Goal: Task Accomplishment & Management: Use online tool/utility

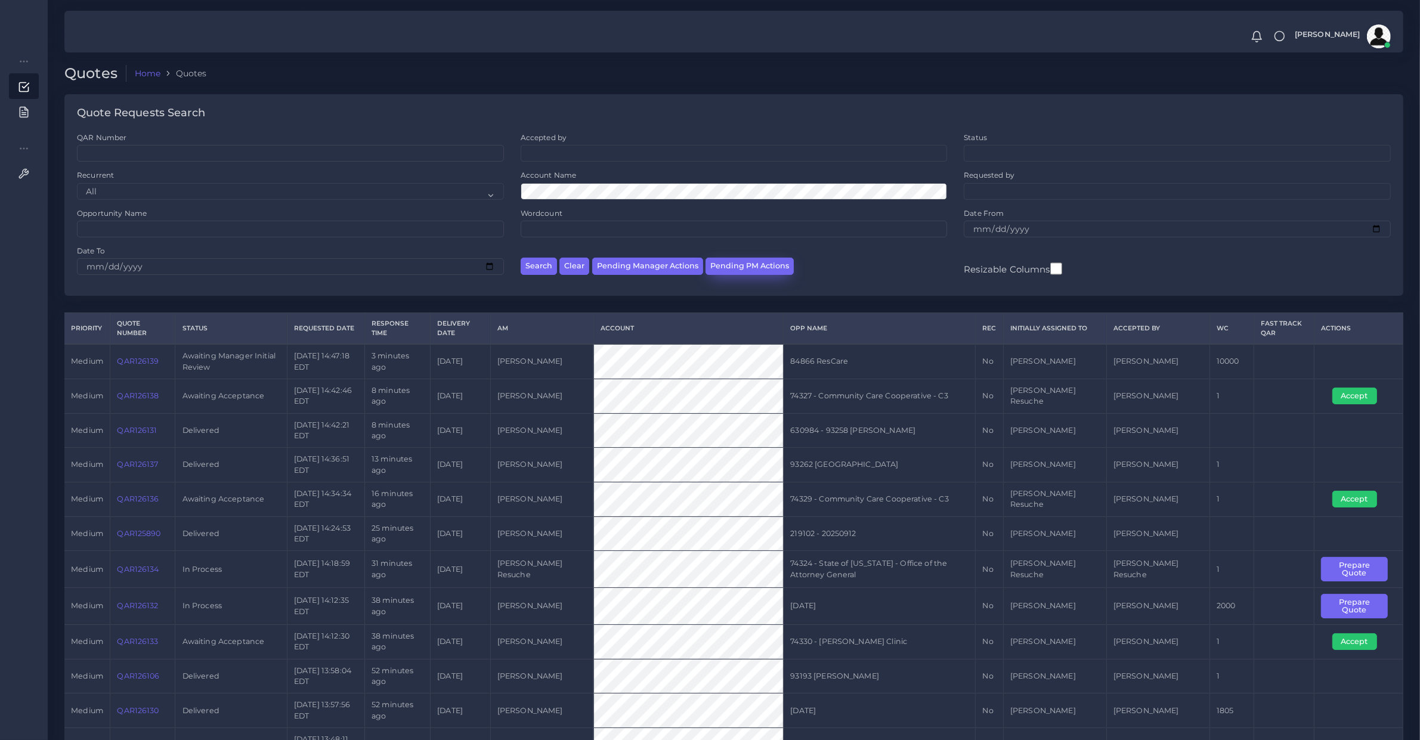
drag, startPoint x: 728, startPoint y: 254, endPoint x: 734, endPoint y: 260, distance: 8.0
click at [732, 258] on div "Search Clear Pending Manager Actions Pending PM Actions" at bounding box center [734, 265] width 444 height 38
click at [735, 266] on button "Pending PM Actions" at bounding box center [749, 266] width 88 height 17
select select "awaiting_acceptance"
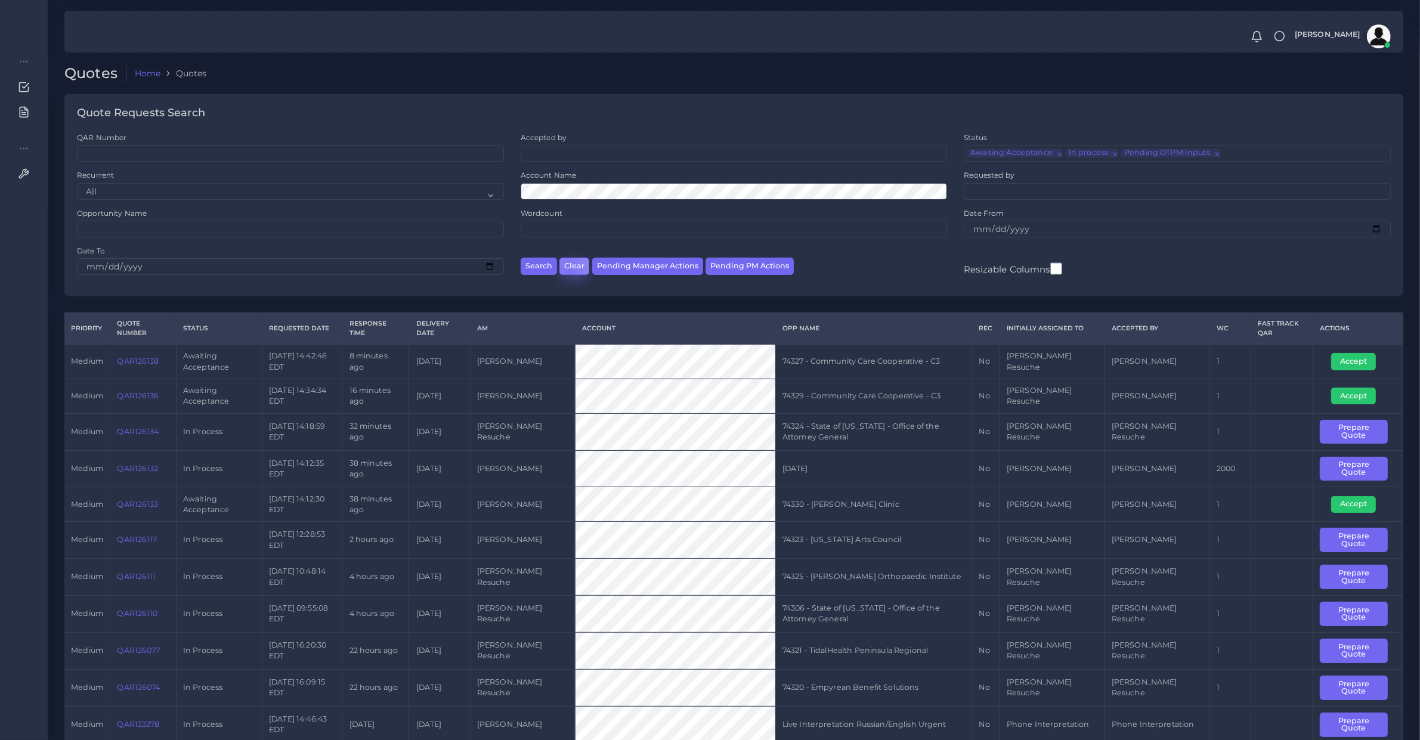
click at [567, 272] on button "Clear" at bounding box center [574, 266] width 30 height 17
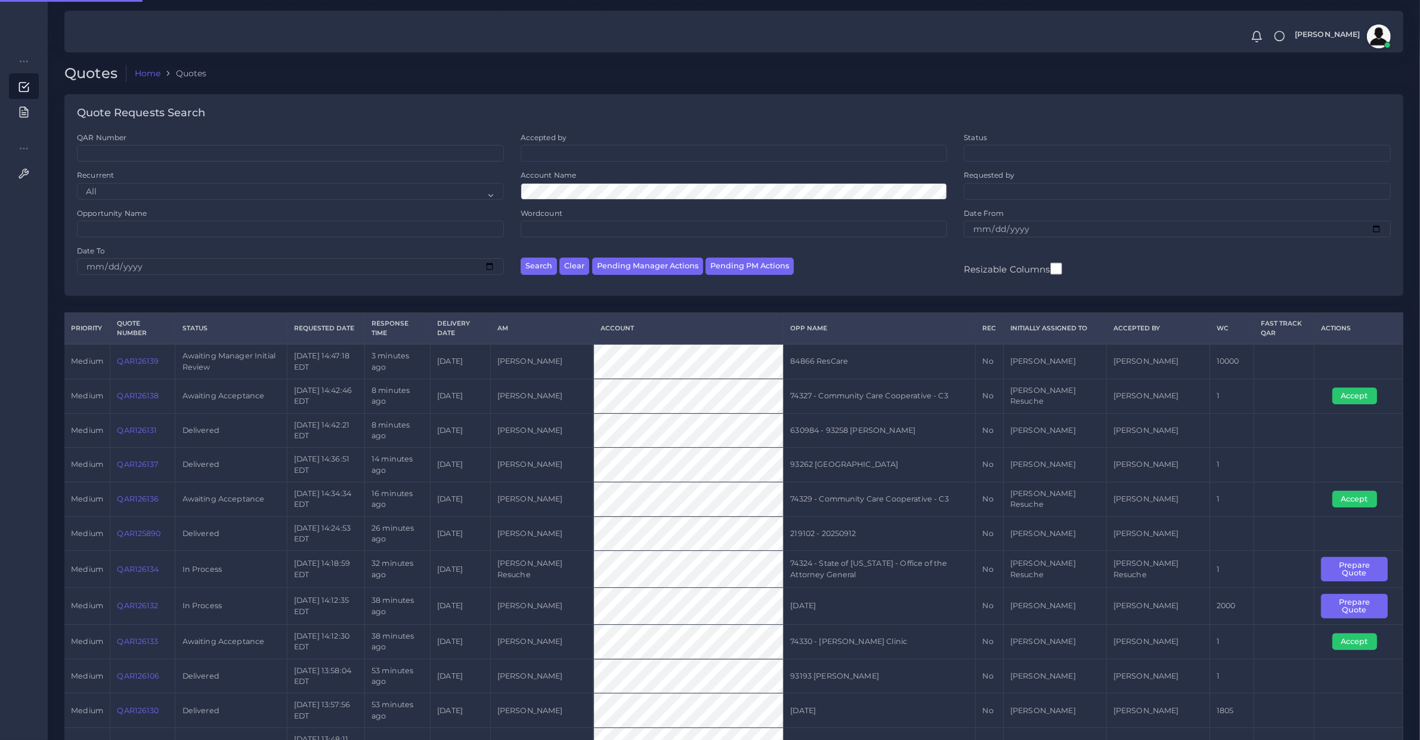
click at [540, 155] on ul at bounding box center [734, 152] width 426 height 13
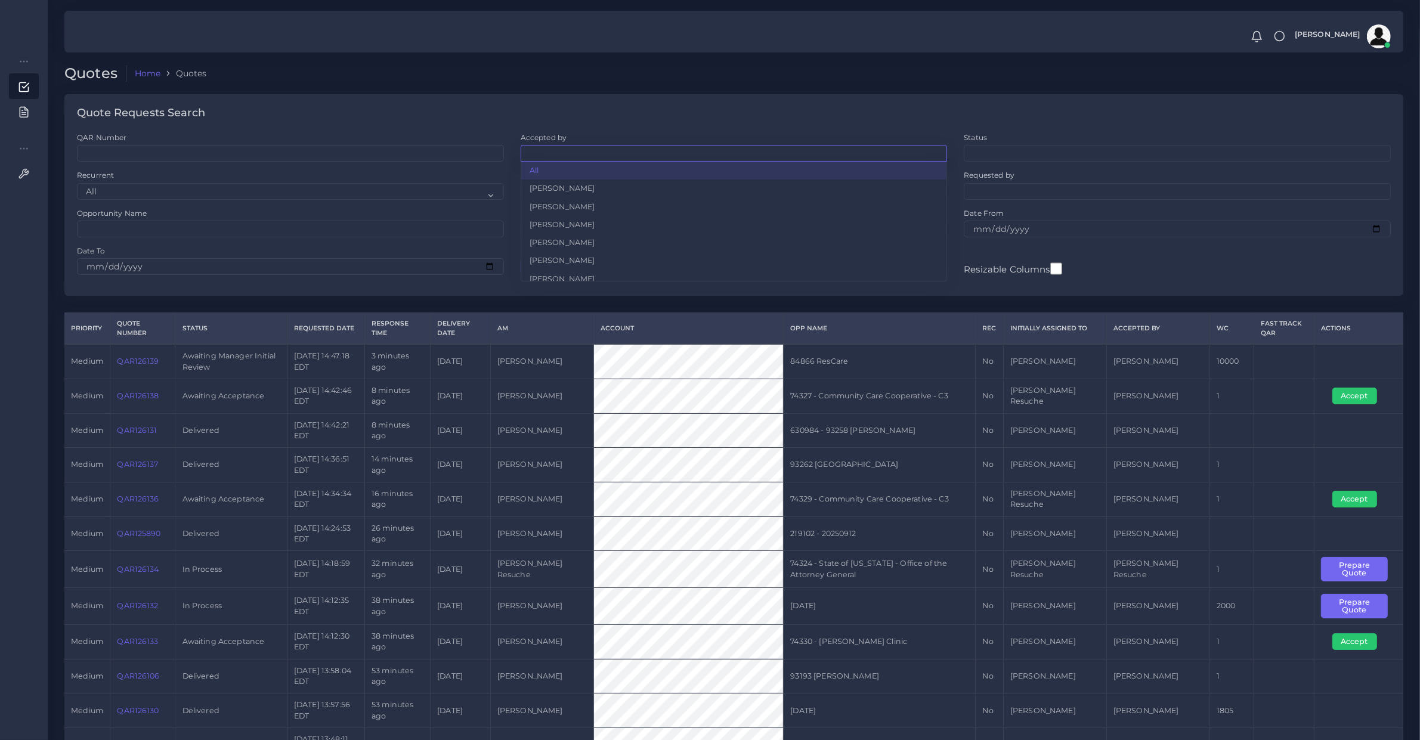
type input "e"
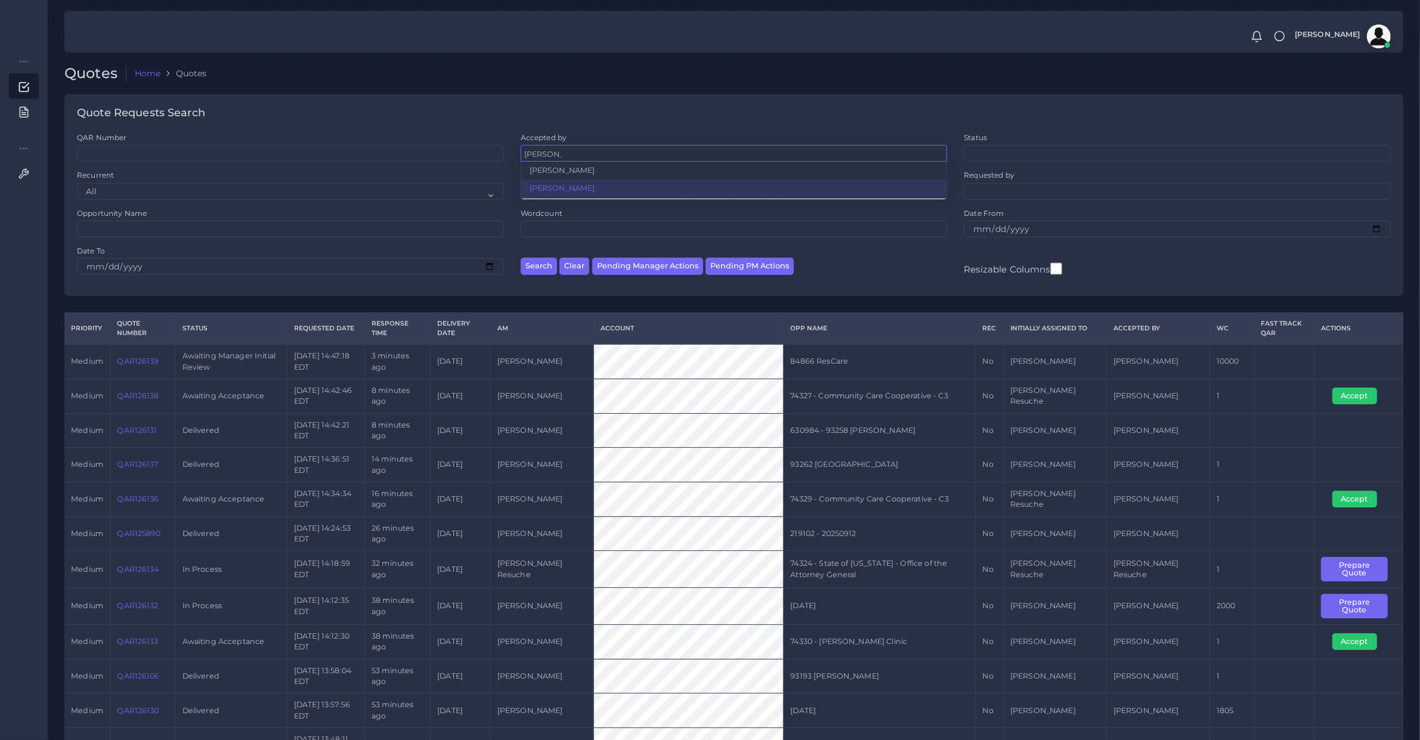
type input "leotta"
select select "ec861b7b-650a-131b-9f23-6026f33dfb44"
click at [546, 260] on button "Search" at bounding box center [539, 266] width 36 height 17
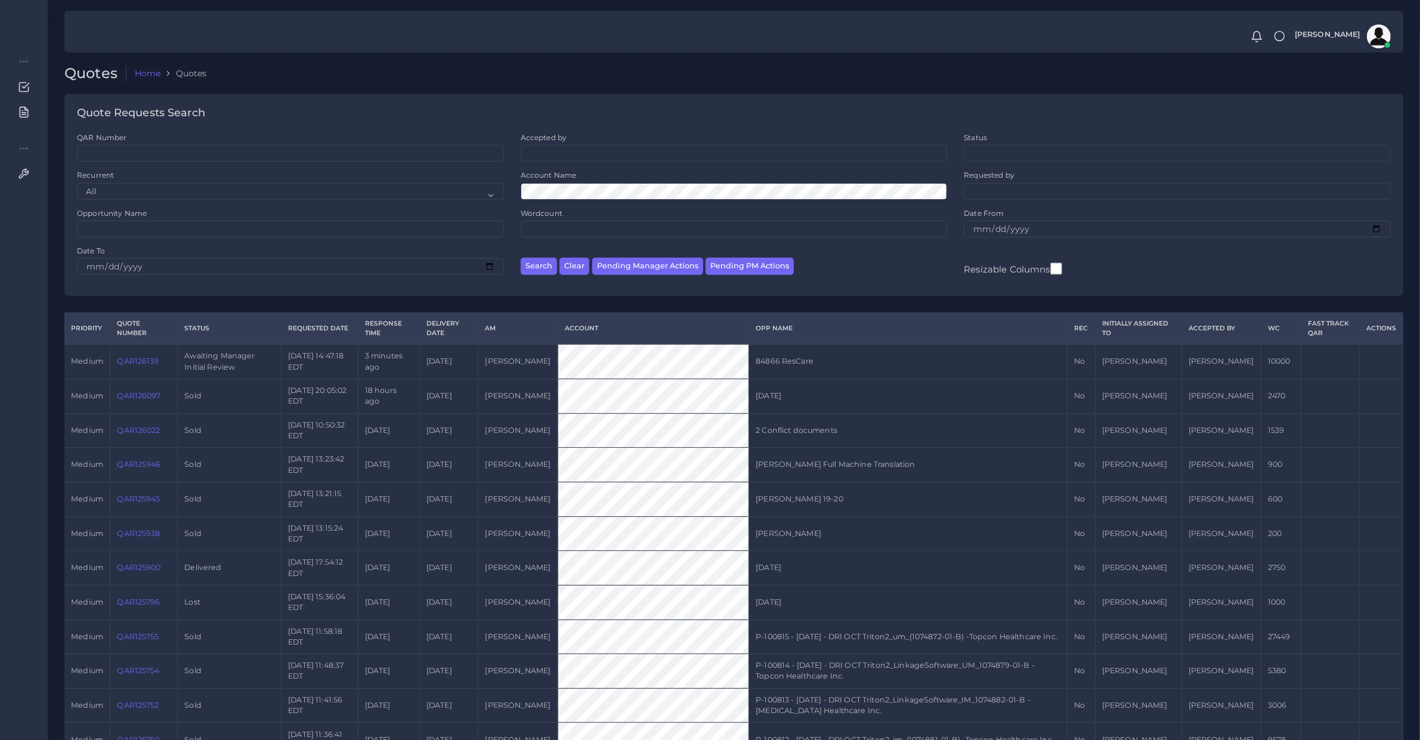
click at [135, 570] on link "QAR125900" at bounding box center [139, 567] width 44 height 9
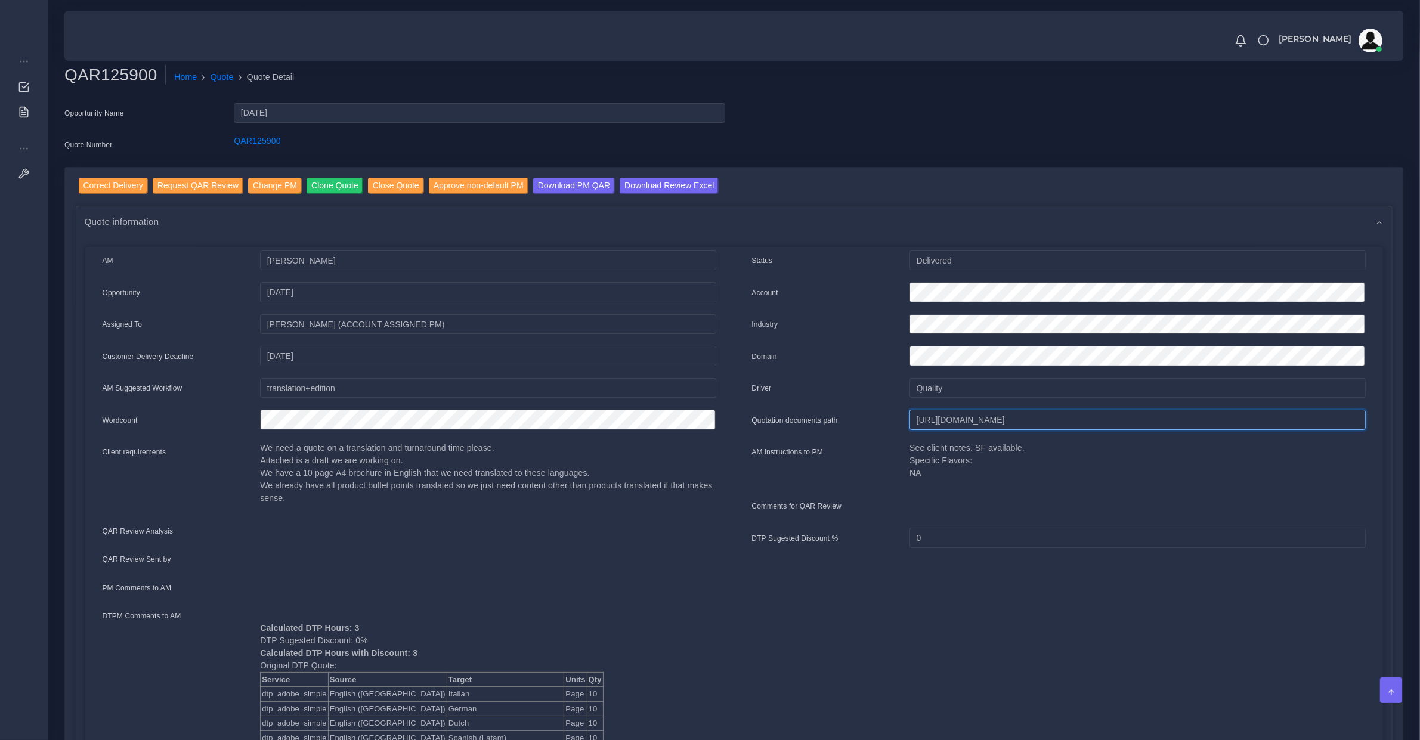
click at [940, 422] on input "[URL][DOMAIN_NAME]" at bounding box center [1137, 420] width 456 height 20
drag, startPoint x: 97, startPoint y: 177, endPoint x: 103, endPoint y: 218, distance: 41.6
click at [97, 178] on input "Correct Delivery" at bounding box center [113, 186] width 69 height 16
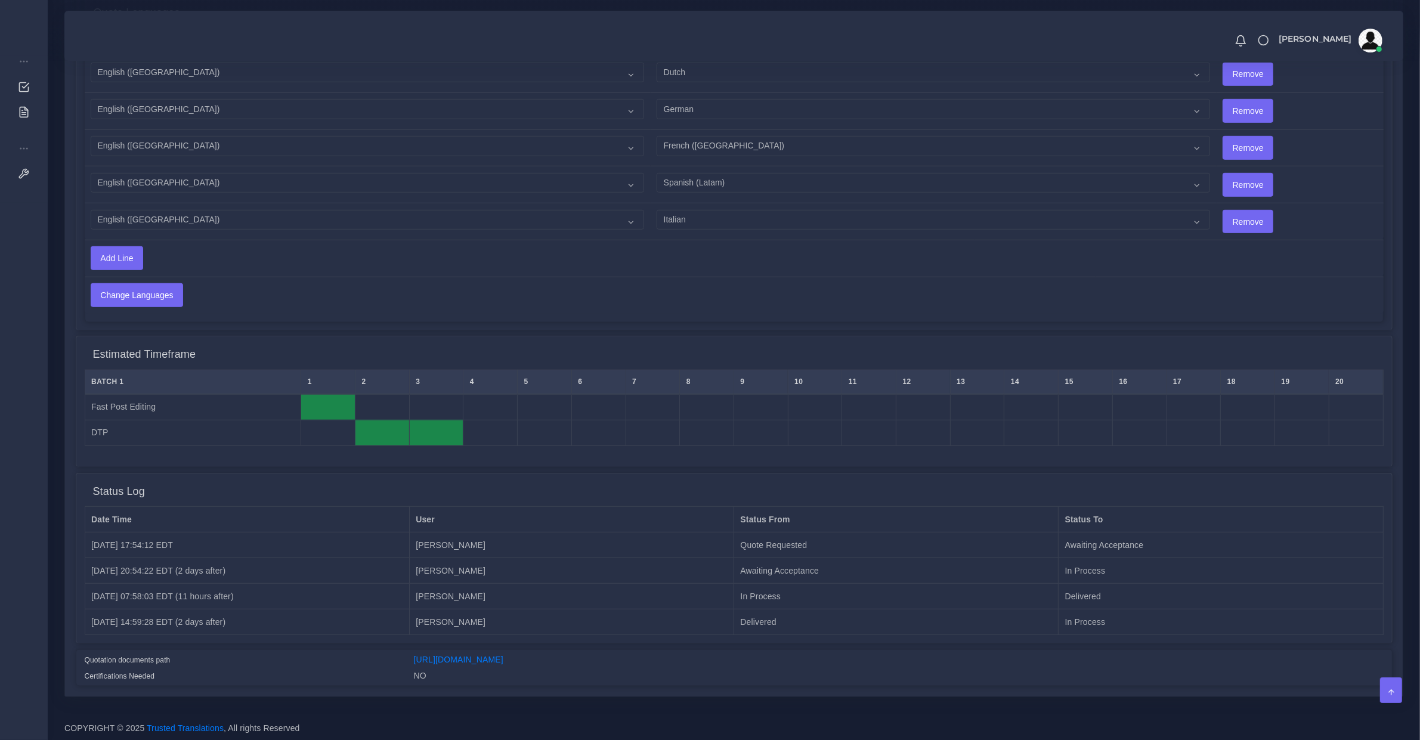
scroll to position [761, 0]
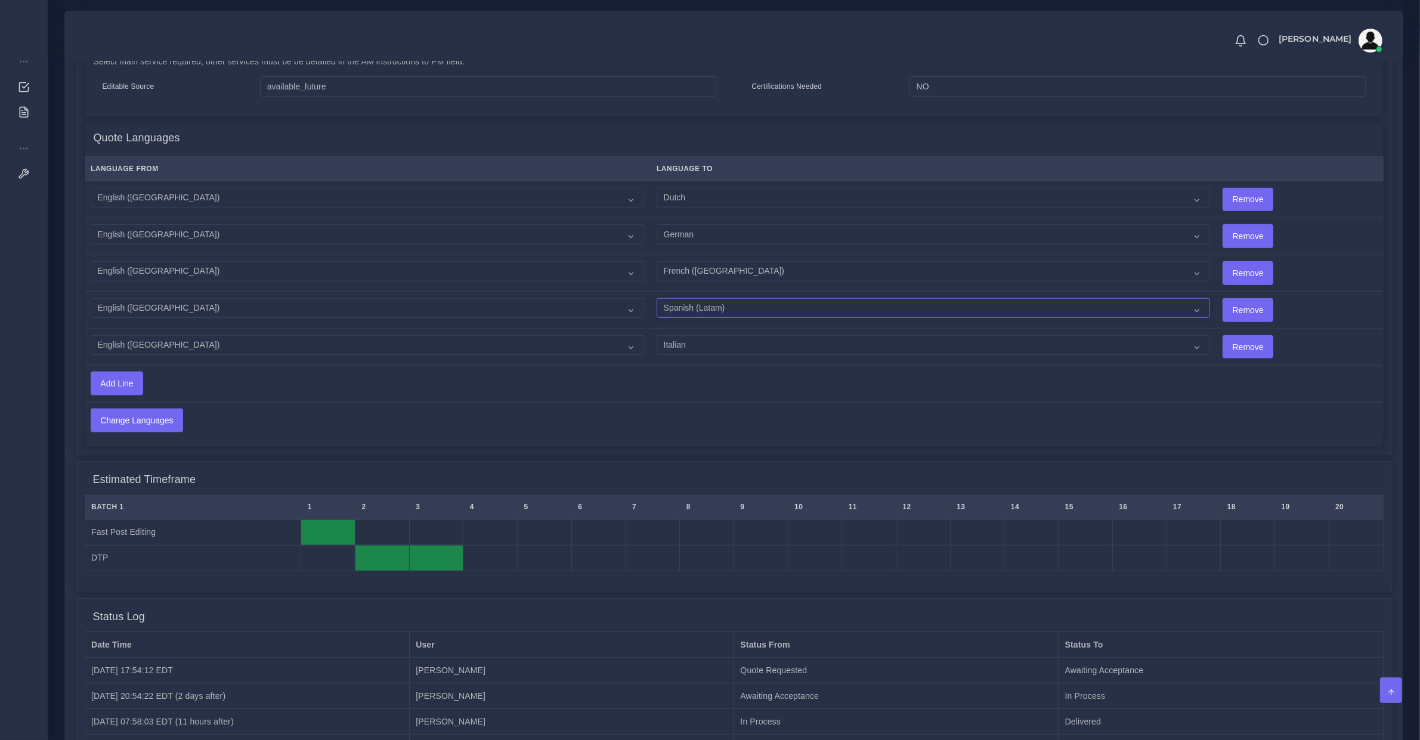
click at [680, 302] on select "Acoli Afar Afrikaans Akan Akateko Albanian American Sign Language (ASL) Amharic…" at bounding box center [933, 308] width 553 height 20
select select "15010"
click at [657, 298] on select "Acoli Afar Afrikaans Akan Akateko Albanian American Sign Language (ASL) Amharic…" at bounding box center [933, 308] width 553 height 20
click at [136, 411] on input "Change Languages" at bounding box center [136, 420] width 91 height 23
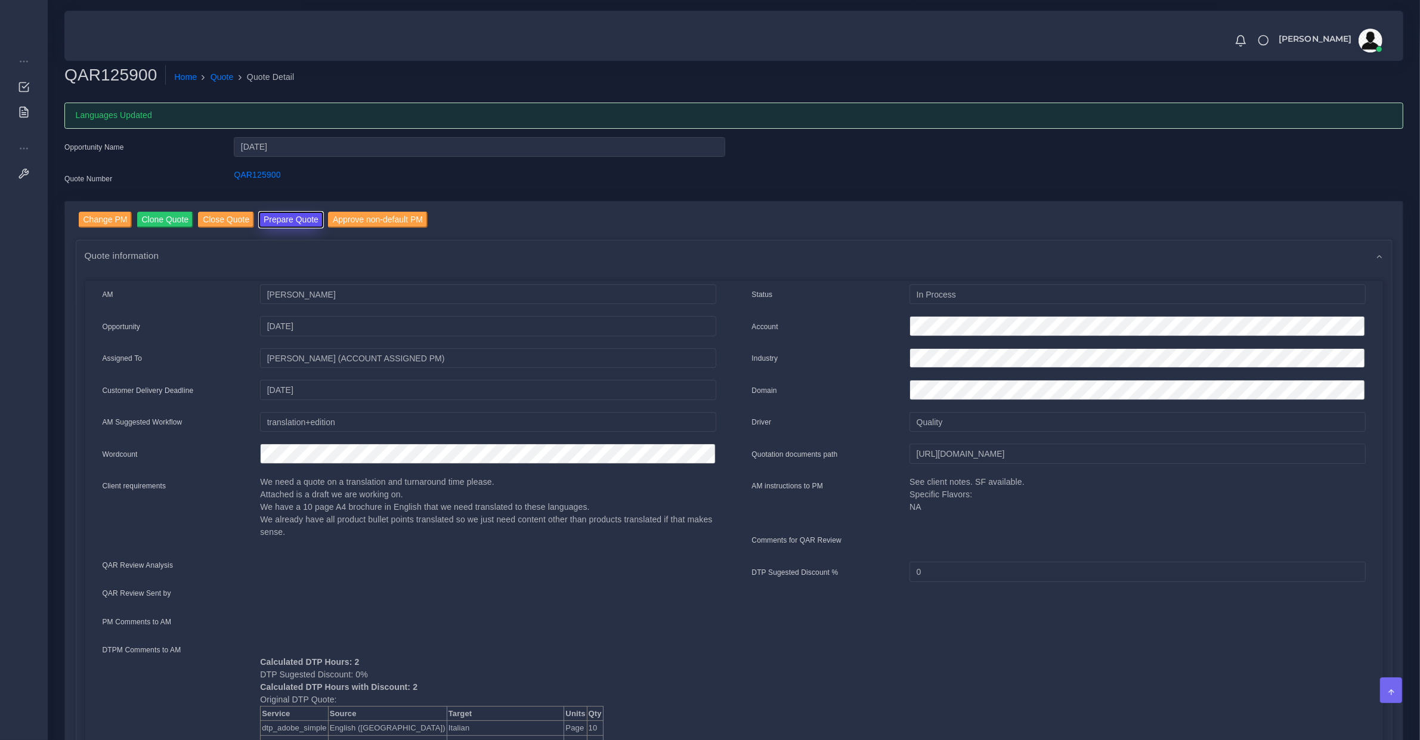
click at [276, 212] on button "Prepare Quote" at bounding box center [291, 220] width 64 height 16
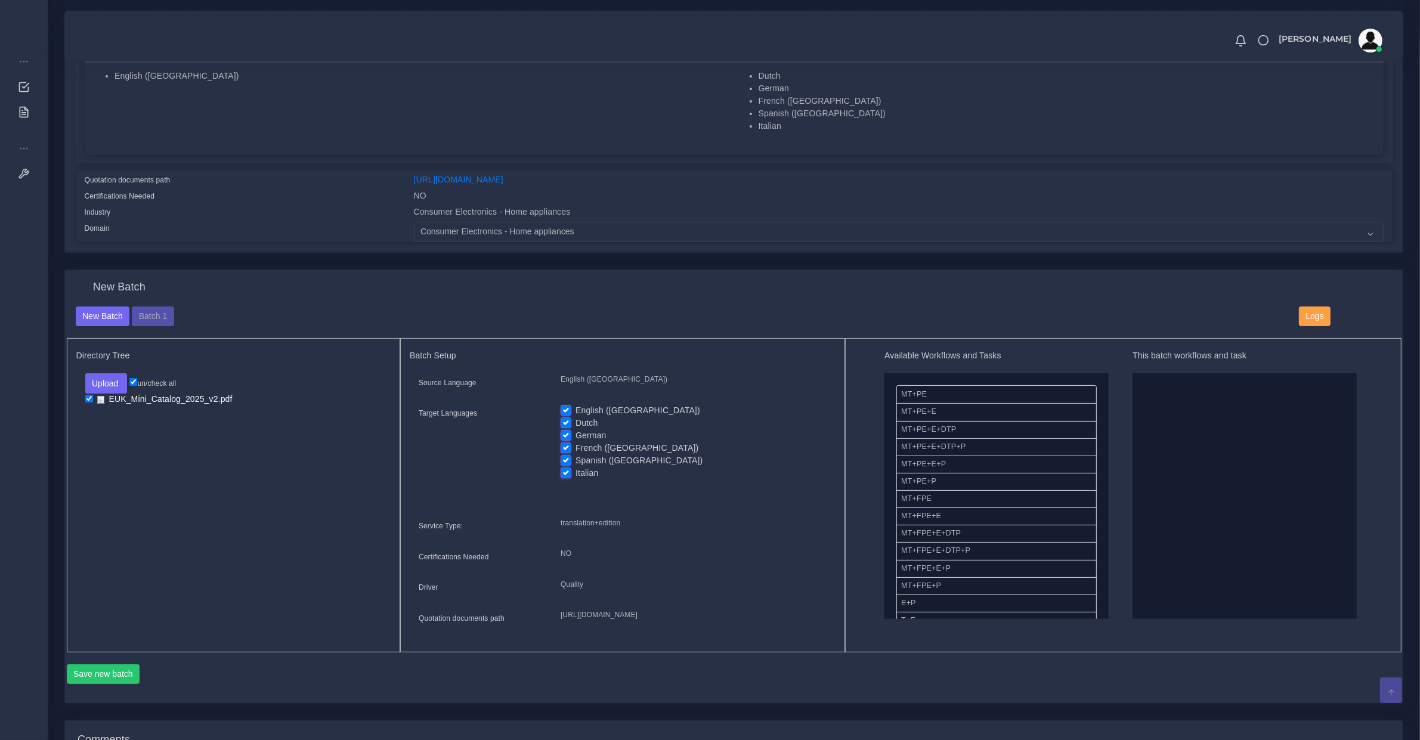
scroll to position [373, 0]
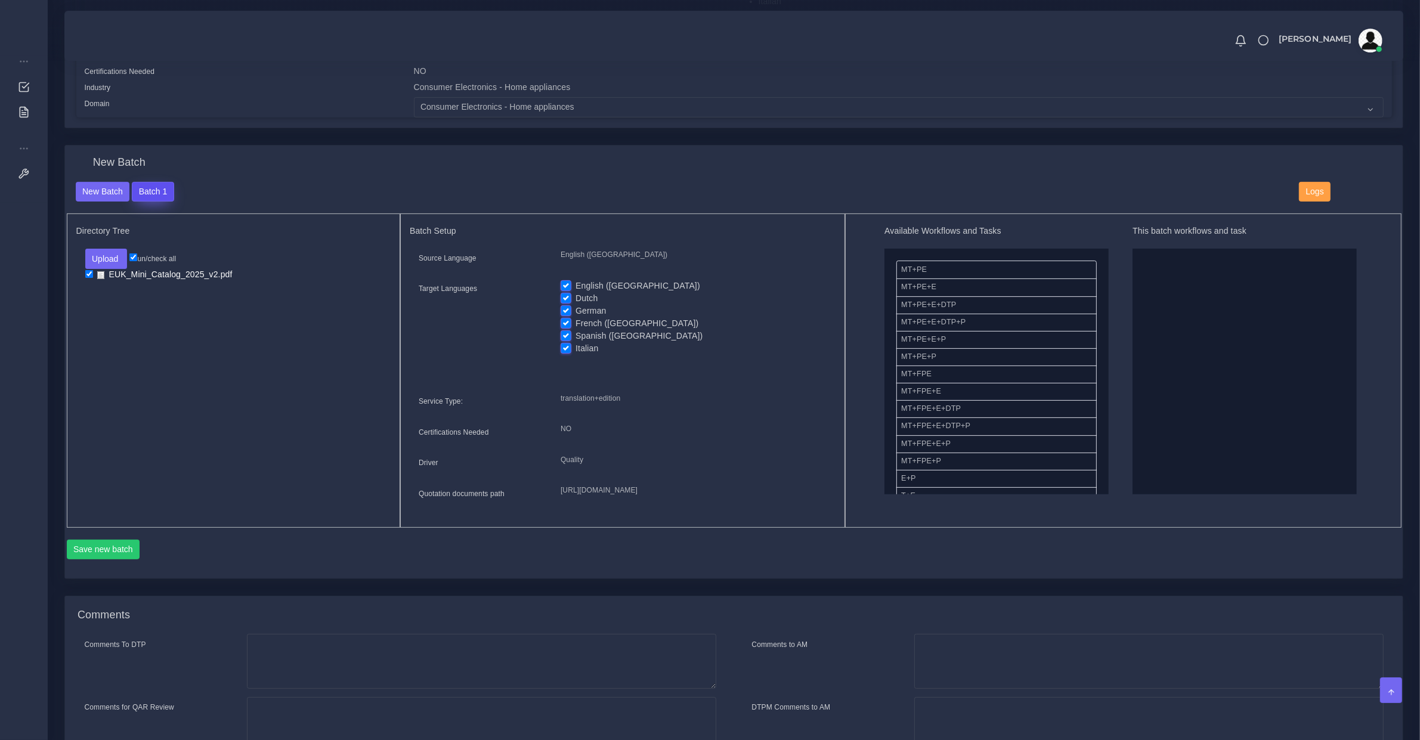
click at [167, 191] on button "Batch 1" at bounding box center [153, 192] width 42 height 20
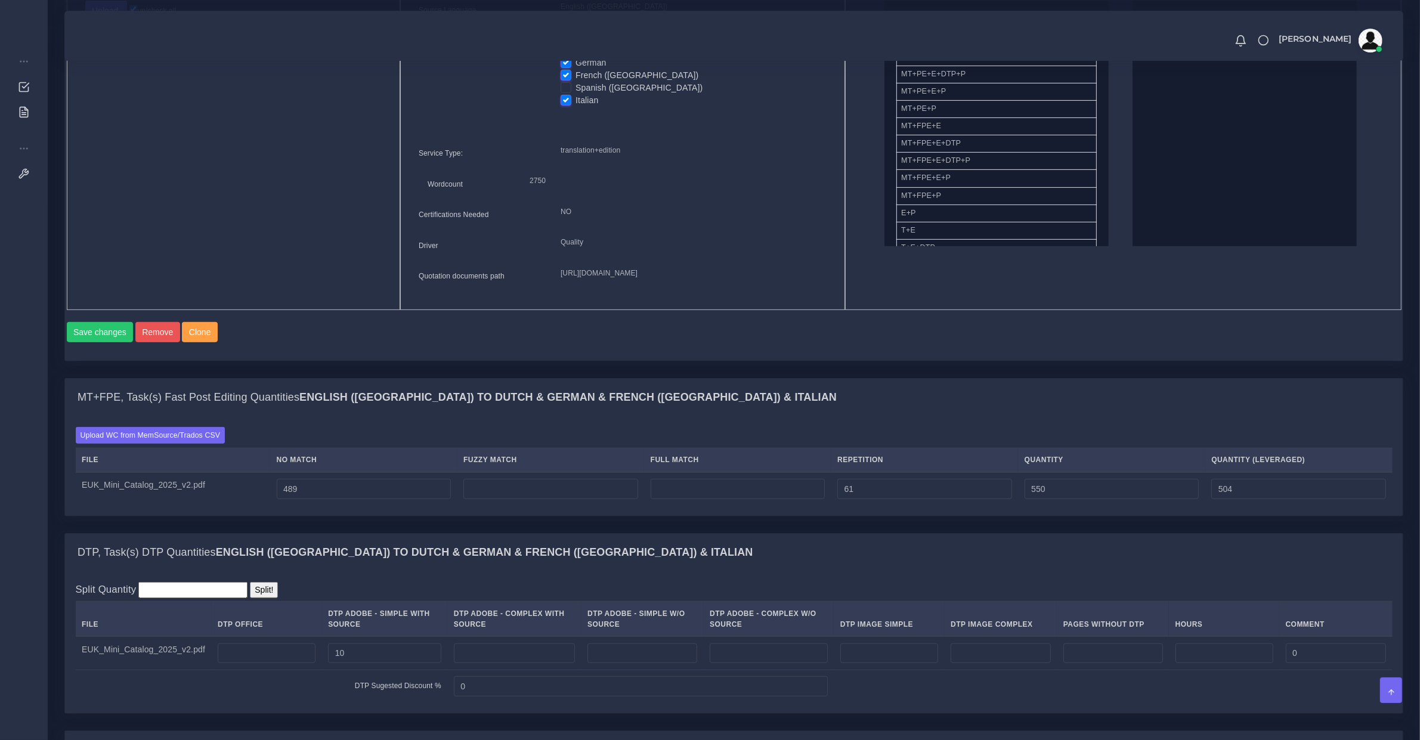
scroll to position [745, 0]
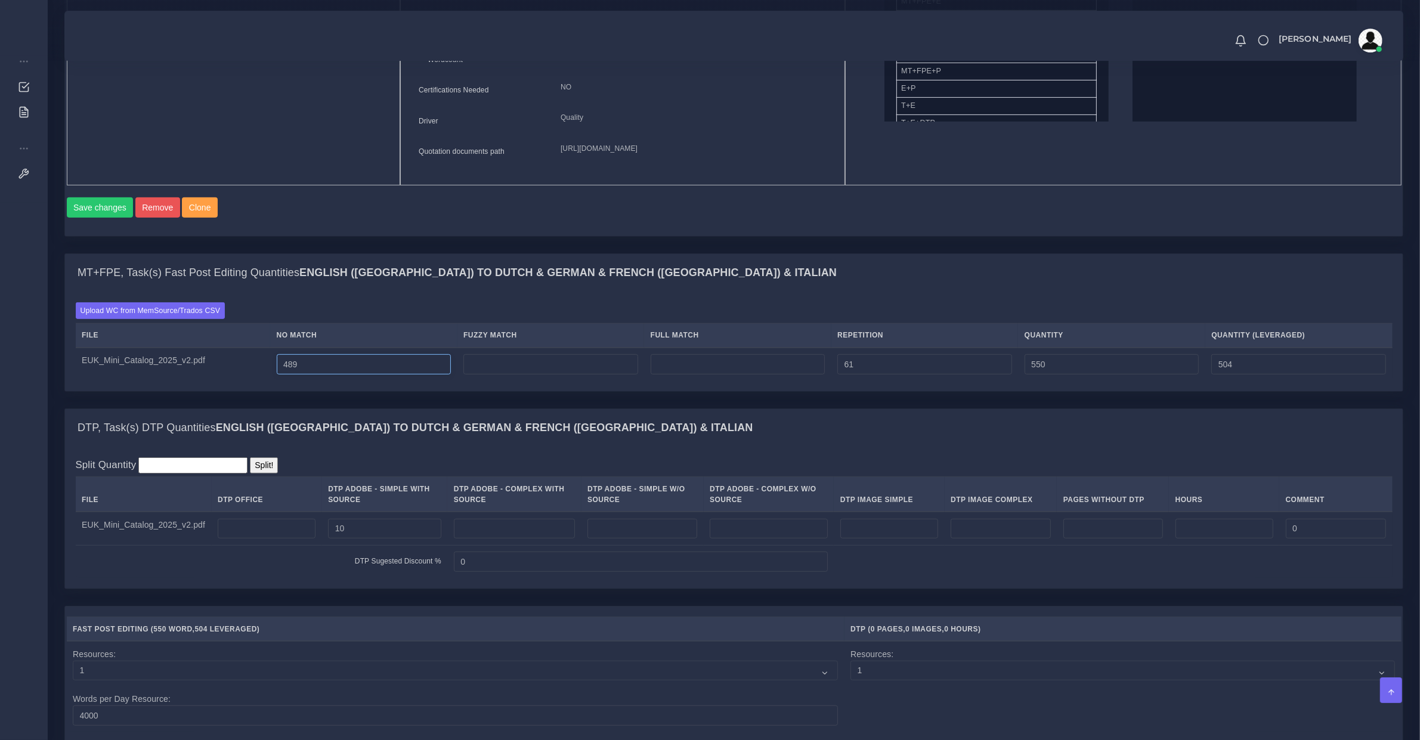
drag, startPoint x: 341, startPoint y: 398, endPoint x: 231, endPoint y: 392, distance: 109.9
click at [231, 381] on tr "EUK_Mini_Catalog_2025_v2.pdf 489 61 550 504" at bounding box center [734, 364] width 1317 height 33
type input "2923"
type input "2984"
type input "2938"
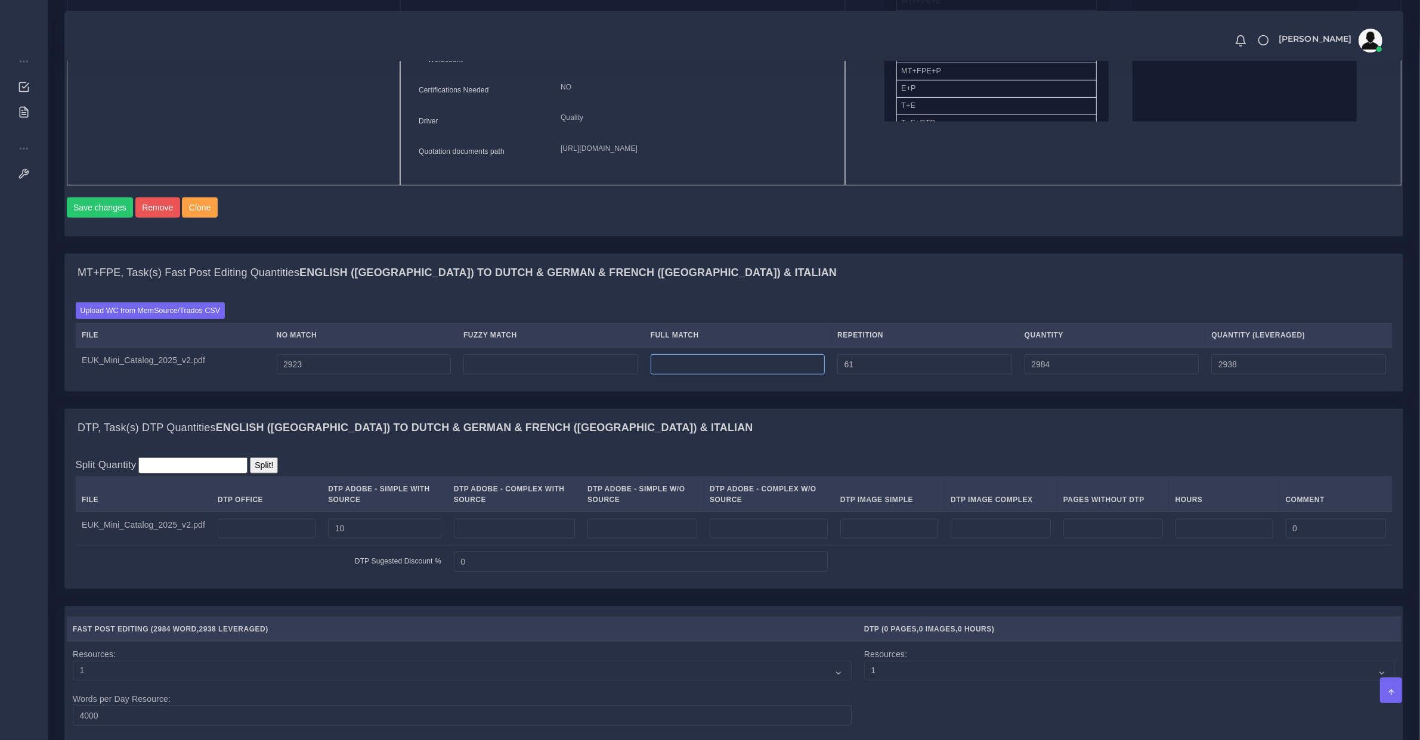
type input "0"
type input "77"
type input "3000"
type input "2942"
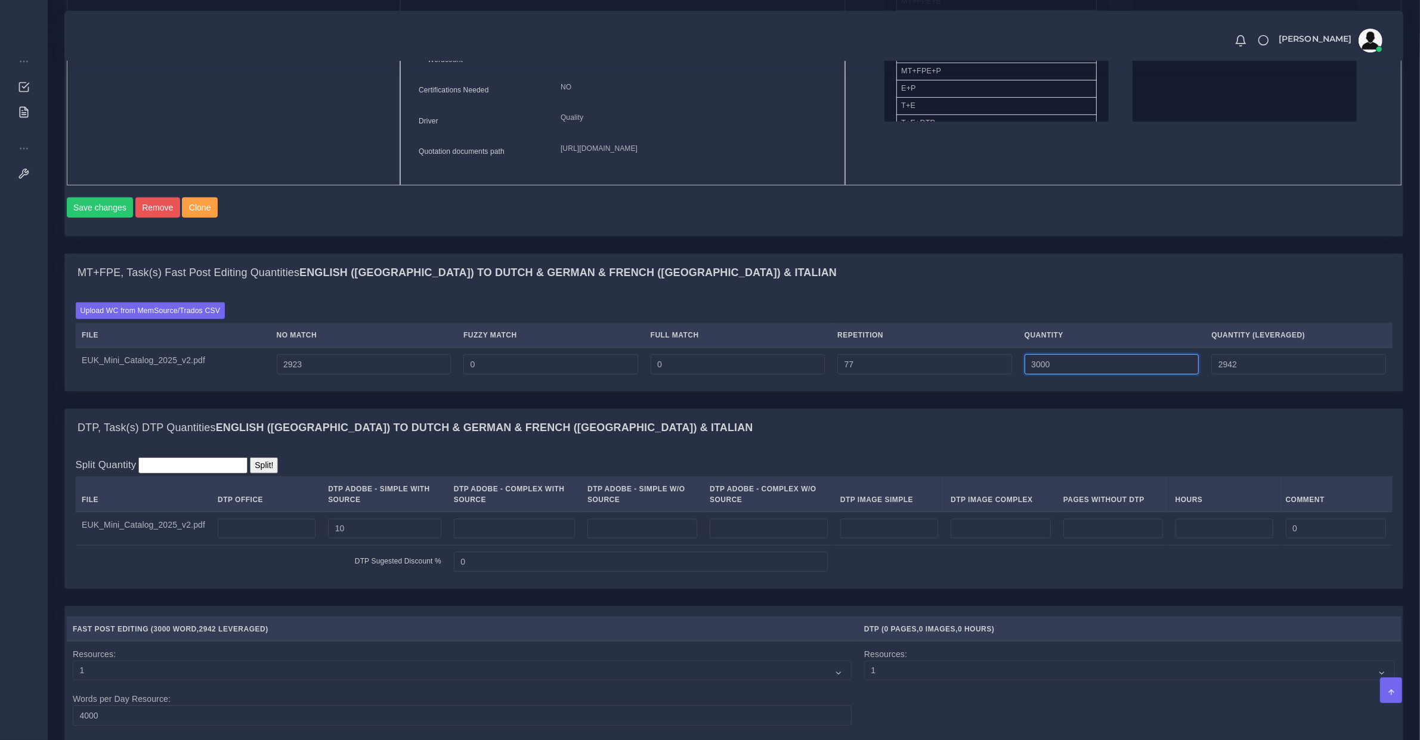
scroll to position [869, 0]
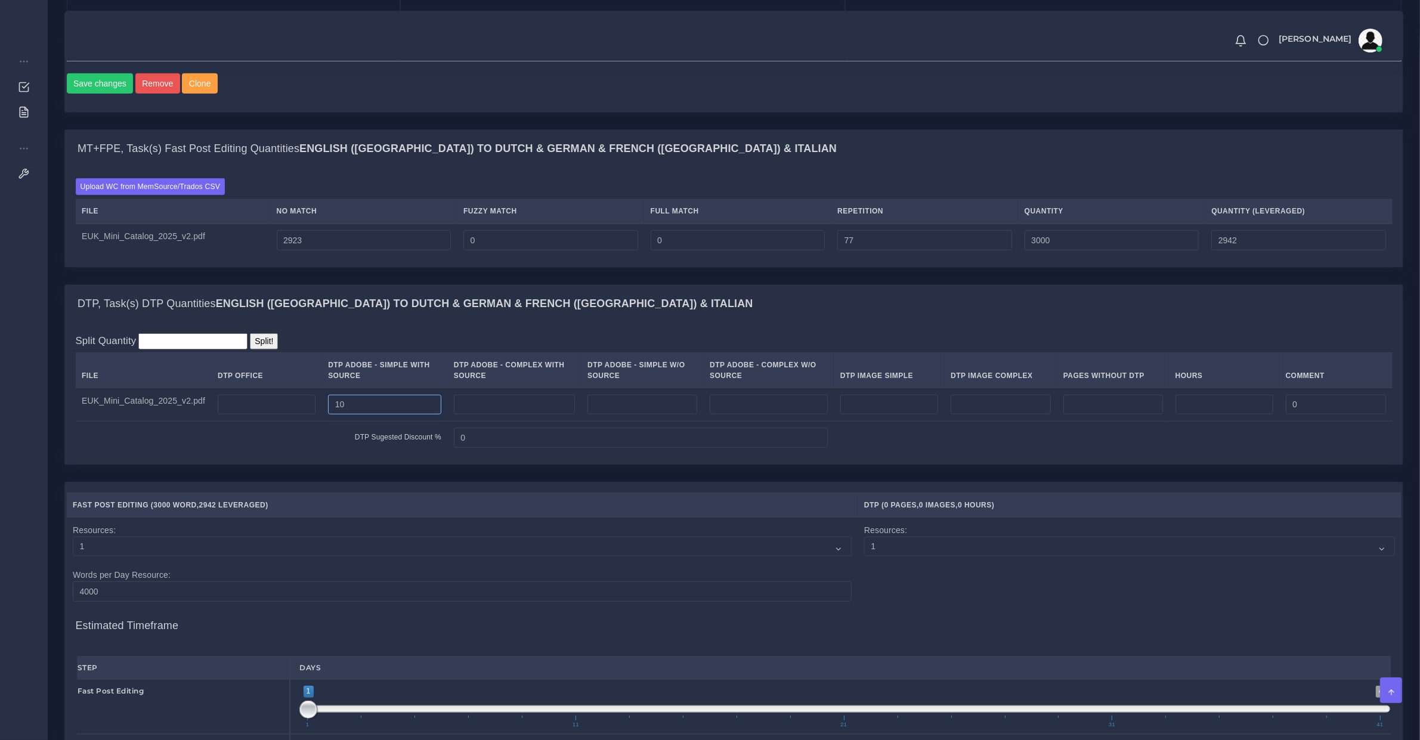
drag, startPoint x: 333, startPoint y: 427, endPoint x: 245, endPoint y: 432, distance: 88.4
click at [246, 421] on tr "EUK_Mini_Catalog_2025_v2.pdf 10 0" at bounding box center [734, 404] width 1317 height 33
type input "20"
type input "1"
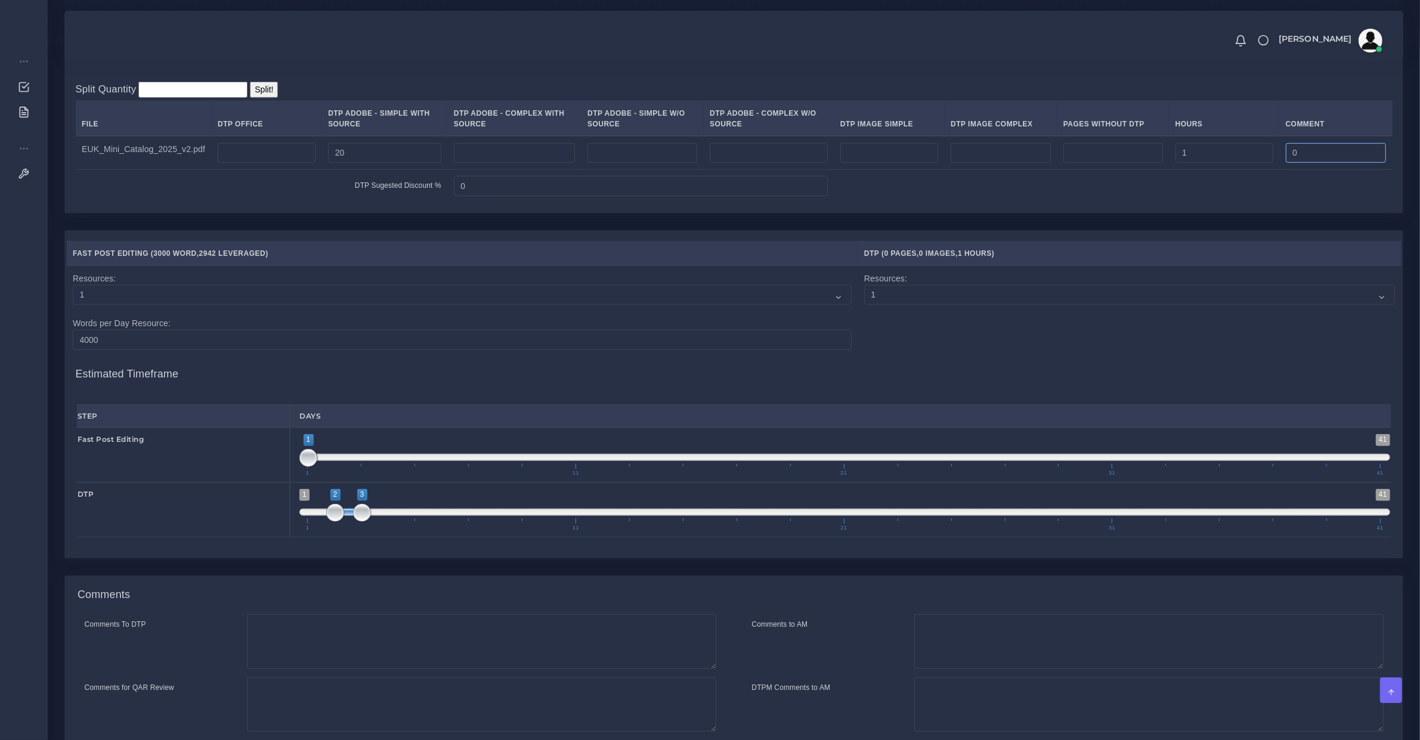
scroll to position [997, 0]
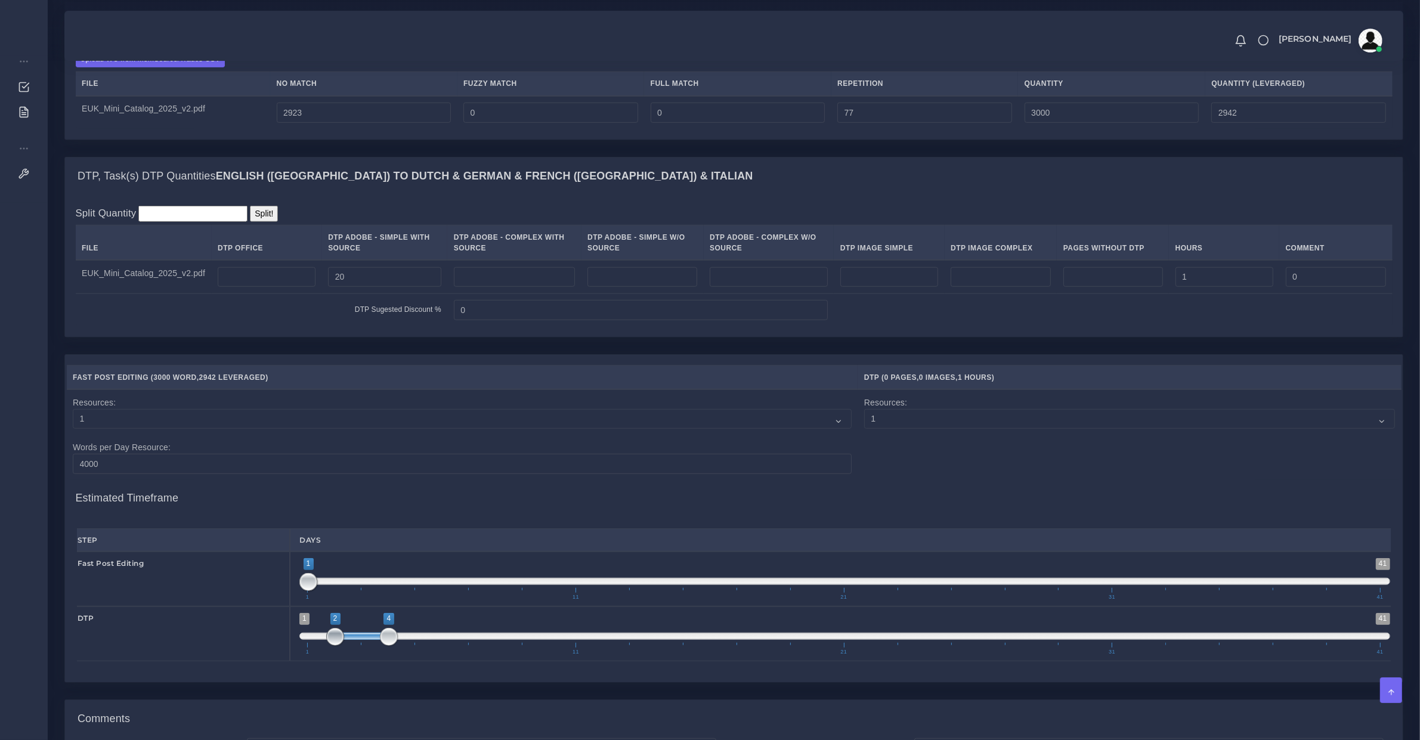
type input "3;4"
drag, startPoint x: 347, startPoint y: 660, endPoint x: 373, endPoint y: 657, distance: 25.9
click at [373, 640] on span at bounding box center [362, 636] width 54 height 7
type input "1;2"
drag, startPoint x: 313, startPoint y: 605, endPoint x: 334, endPoint y: 604, distance: 20.9
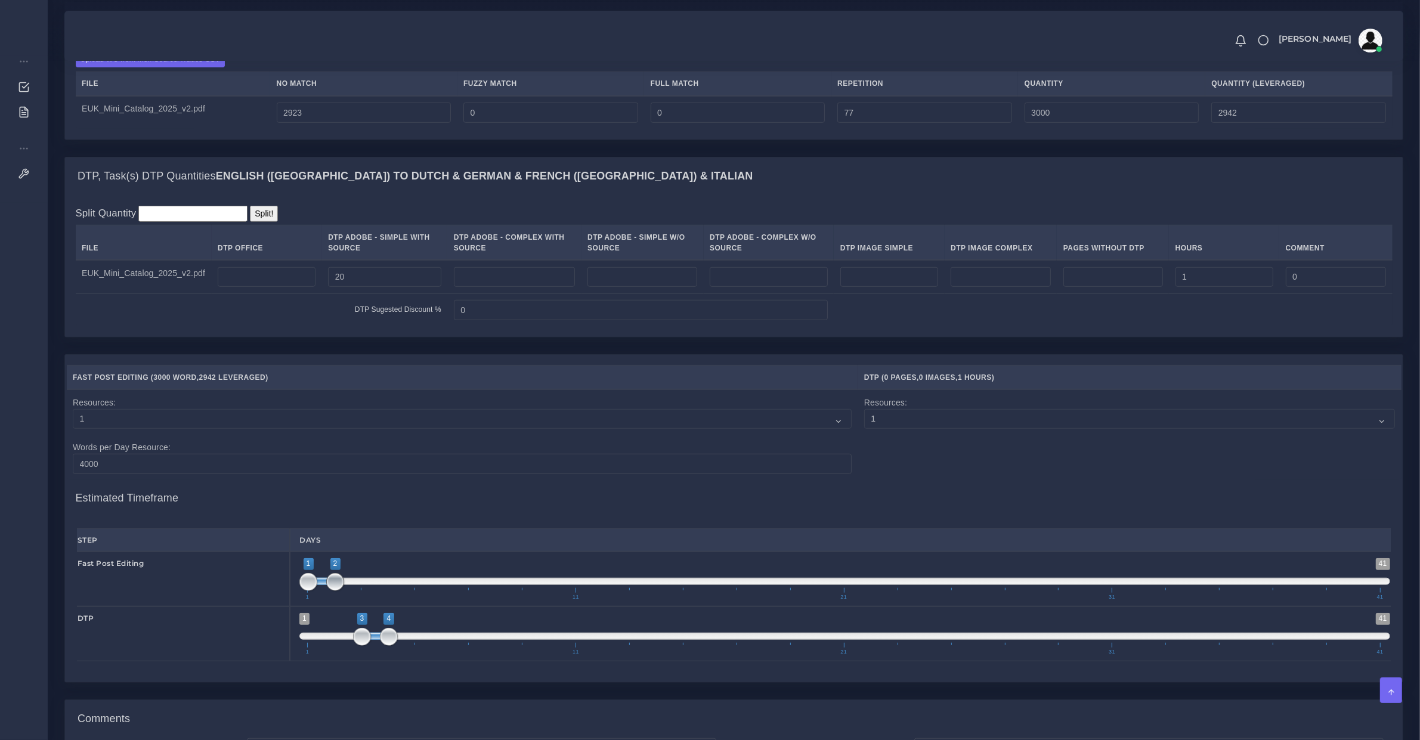
click at [334, 591] on span at bounding box center [335, 582] width 18 height 18
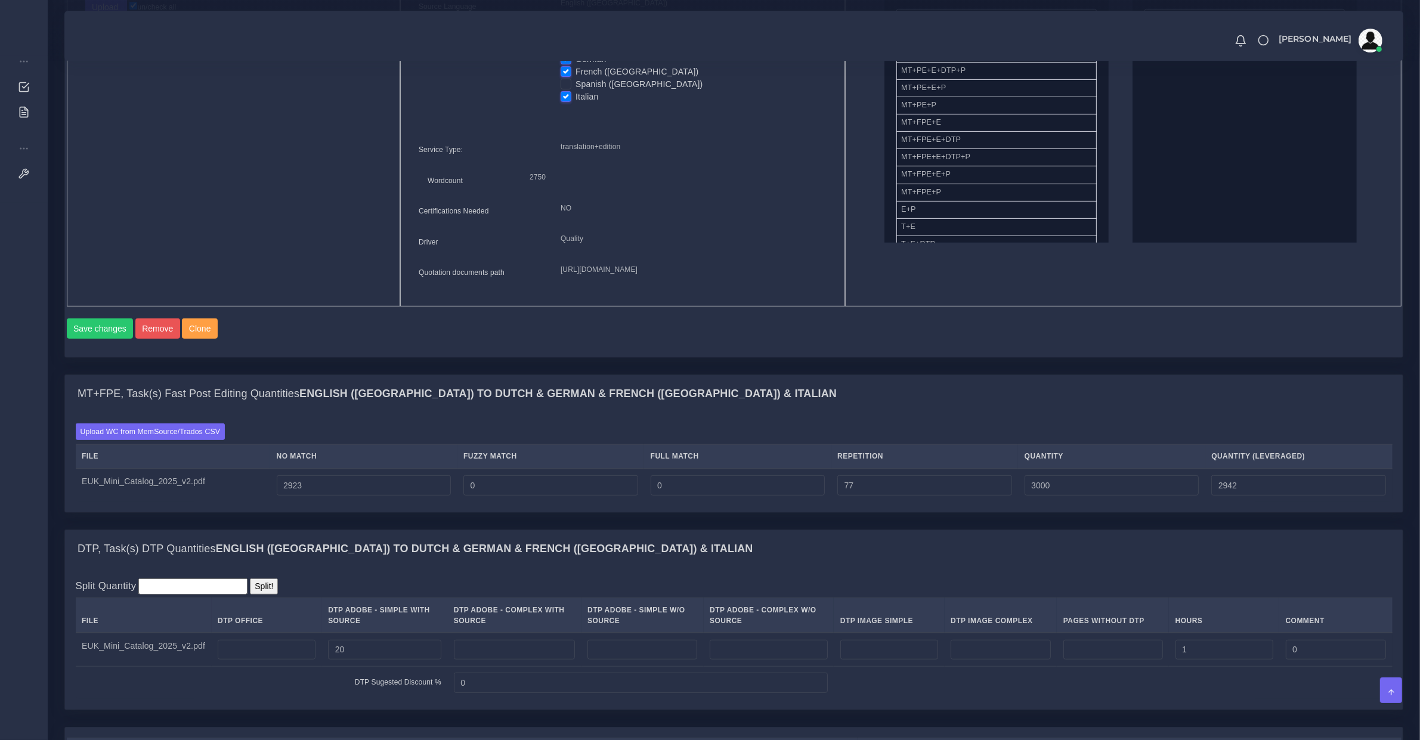
scroll to position [500, 0]
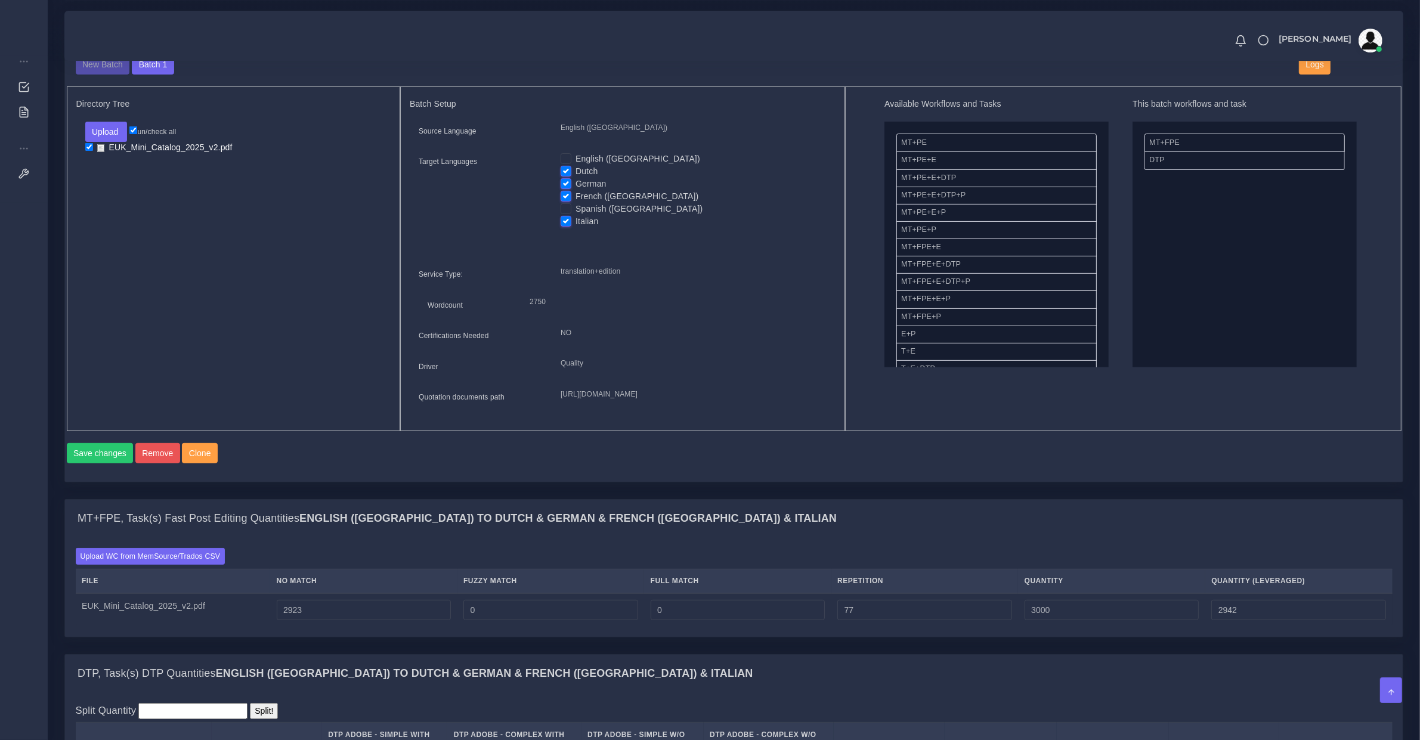
click at [575, 206] on label "Spanish ([GEOGRAPHIC_DATA])" at bounding box center [638, 209] width 127 height 13
click at [564, 206] on input "Spanish ([GEOGRAPHIC_DATA])" at bounding box center [566, 208] width 11 height 11
checkbox input "true"
click at [119, 463] on button "Save changes" at bounding box center [100, 453] width 67 height 20
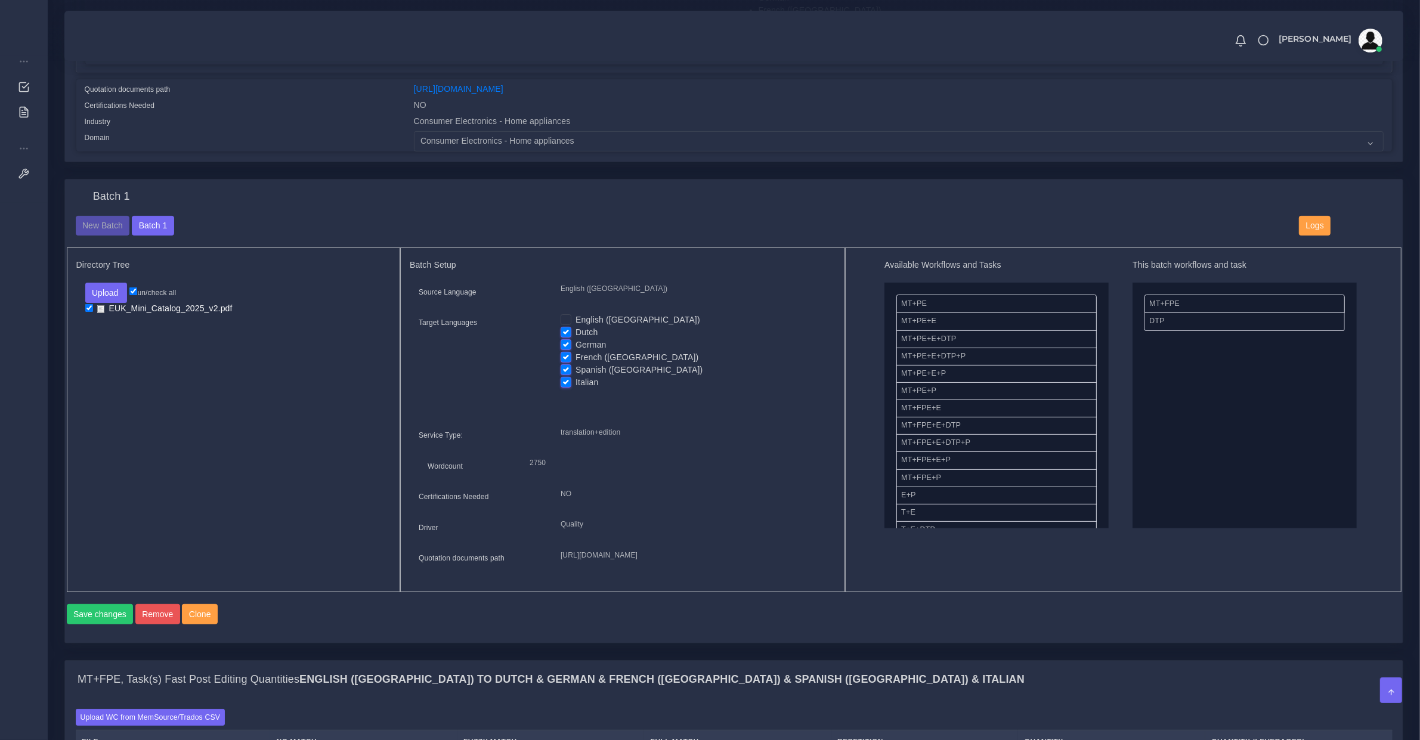
scroll to position [621, 0]
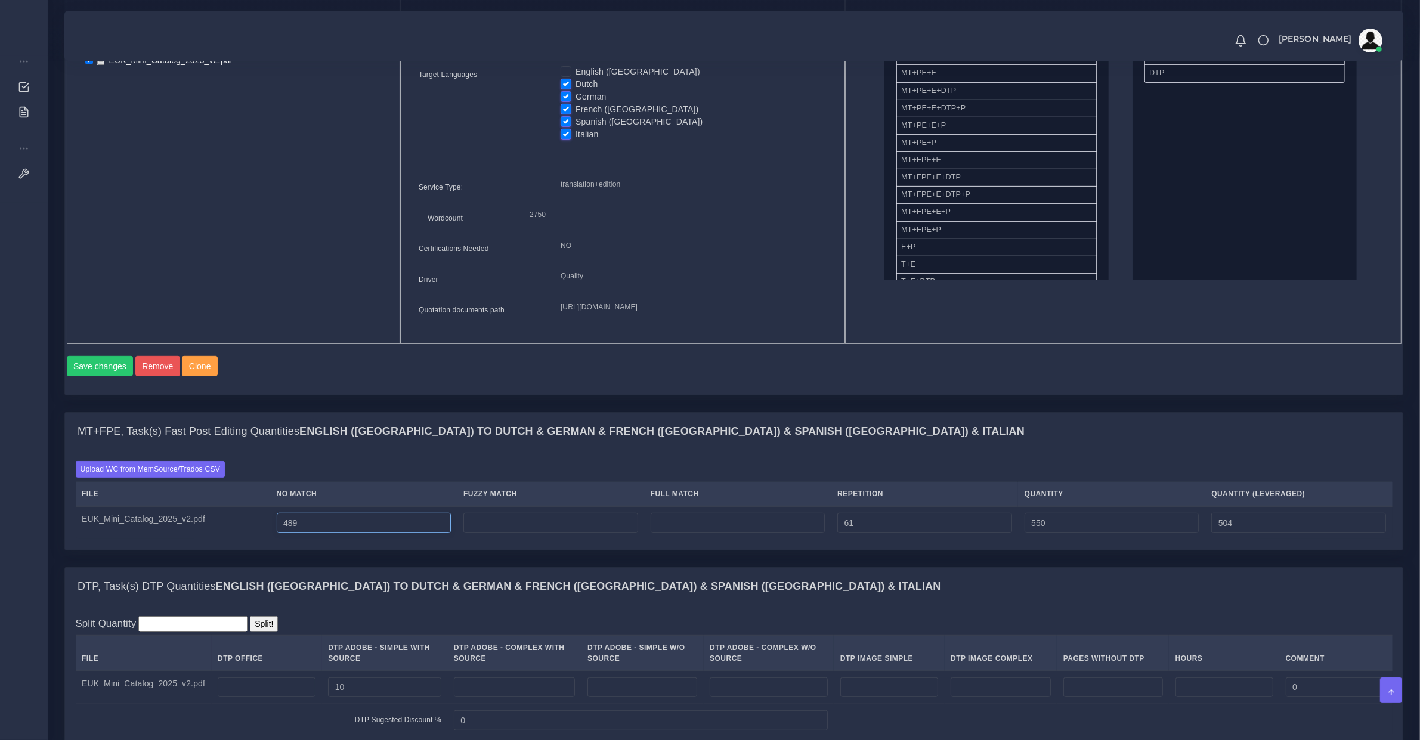
drag, startPoint x: 317, startPoint y: 549, endPoint x: 250, endPoint y: 549, distance: 66.2
click at [250, 540] on tr "EUK_Mini_Catalog_2025_v2.pdf 489 61 550 504" at bounding box center [734, 522] width 1317 height 33
type input "2923"
type input "2984"
type input "2938"
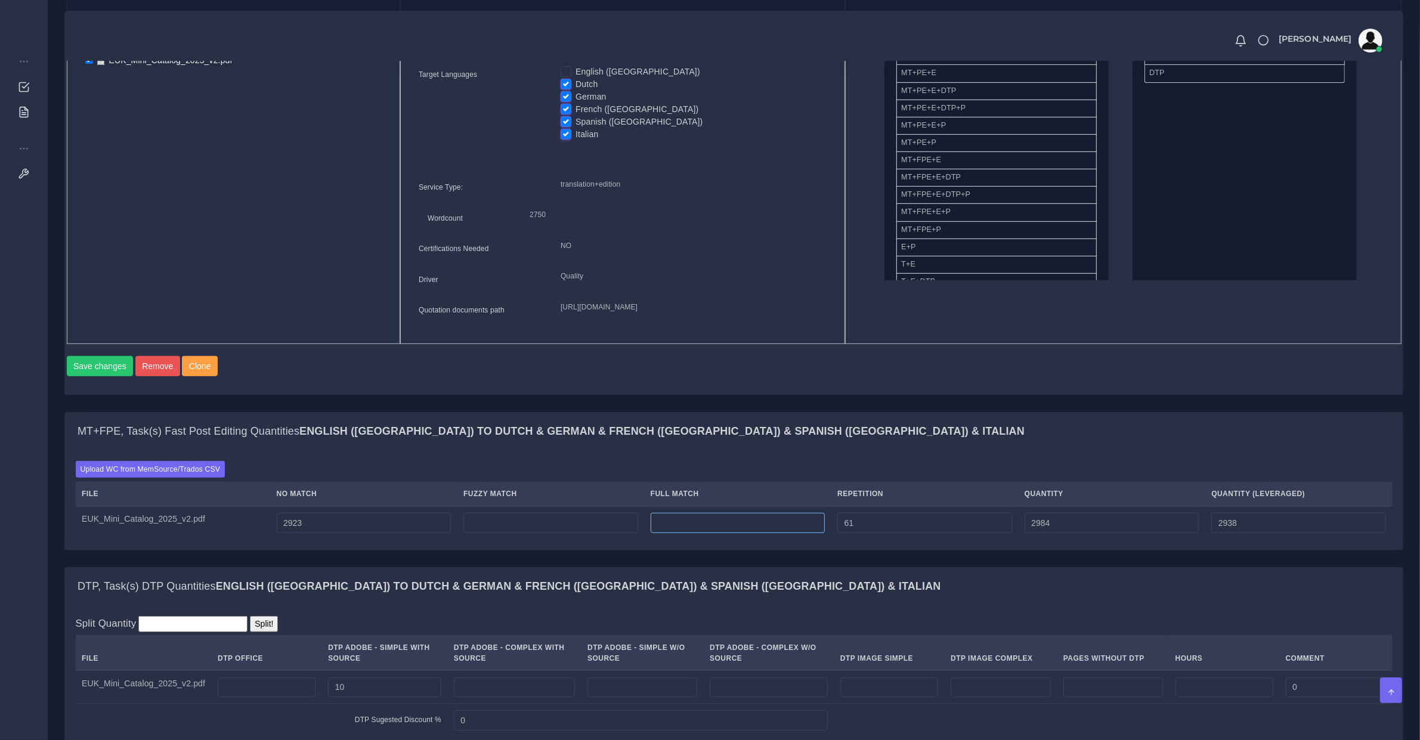
type input "0"
type input "77"
type input "3000"
type input "2942"
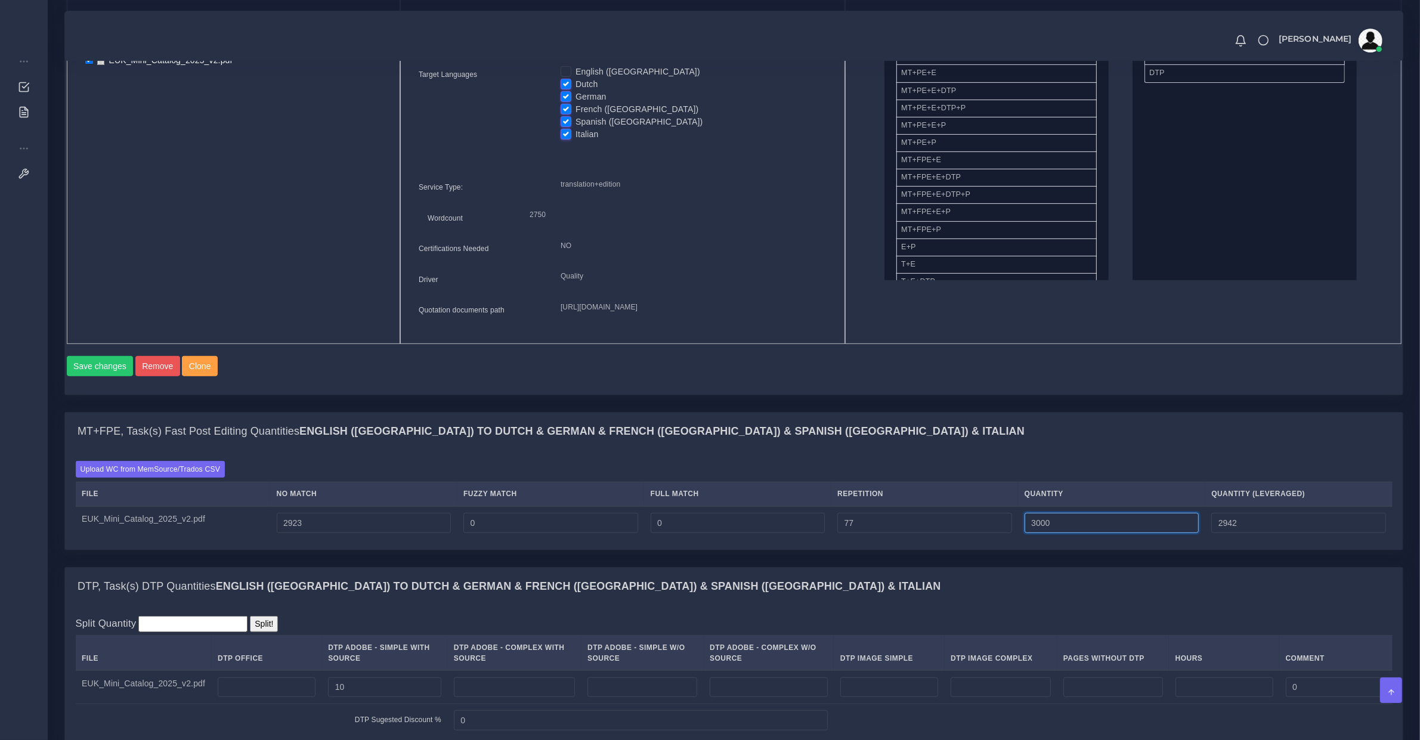
scroll to position [994, 0]
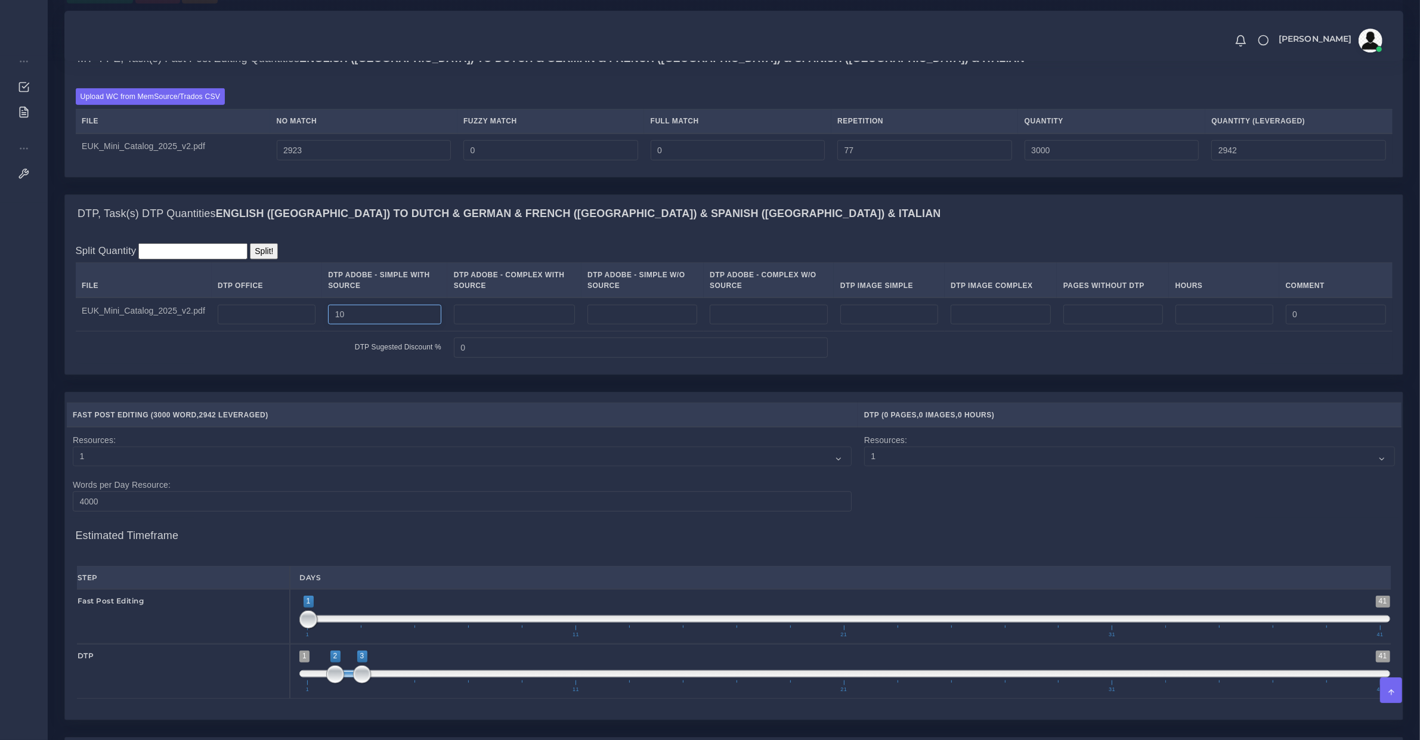
drag, startPoint x: 343, startPoint y: 341, endPoint x: 239, endPoint y: 346, distance: 104.5
click at [239, 331] on tr "EUK_Mini_Catalog_2025_v2.pdf 10 0" at bounding box center [734, 314] width 1317 height 33
type input "20"
type input "1"
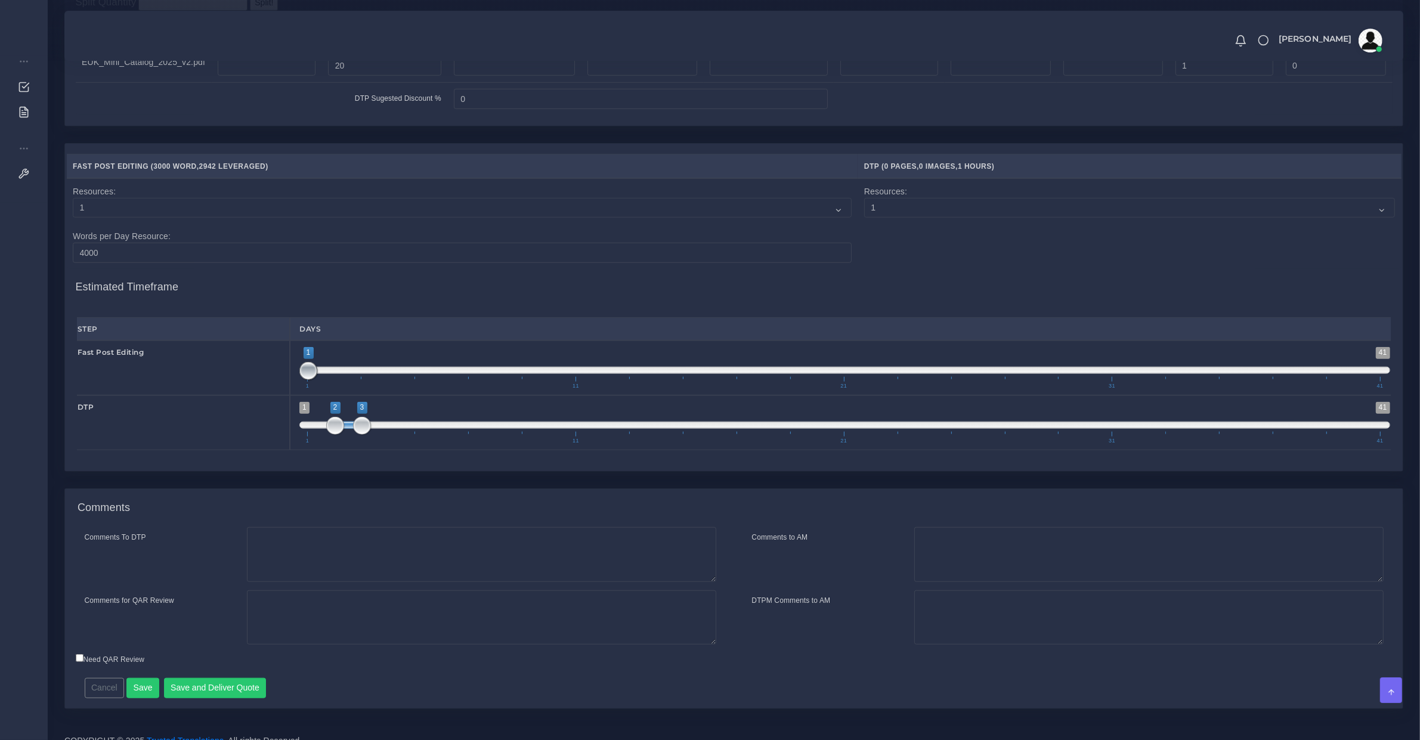
type input "1;2"
drag, startPoint x: 319, startPoint y: 392, endPoint x: 338, endPoint y: 433, distance: 44.6
click at [335, 380] on span at bounding box center [335, 371] width 18 height 18
type input "3;4"
drag, startPoint x: 348, startPoint y: 448, endPoint x: 371, endPoint y: 445, distance: 23.4
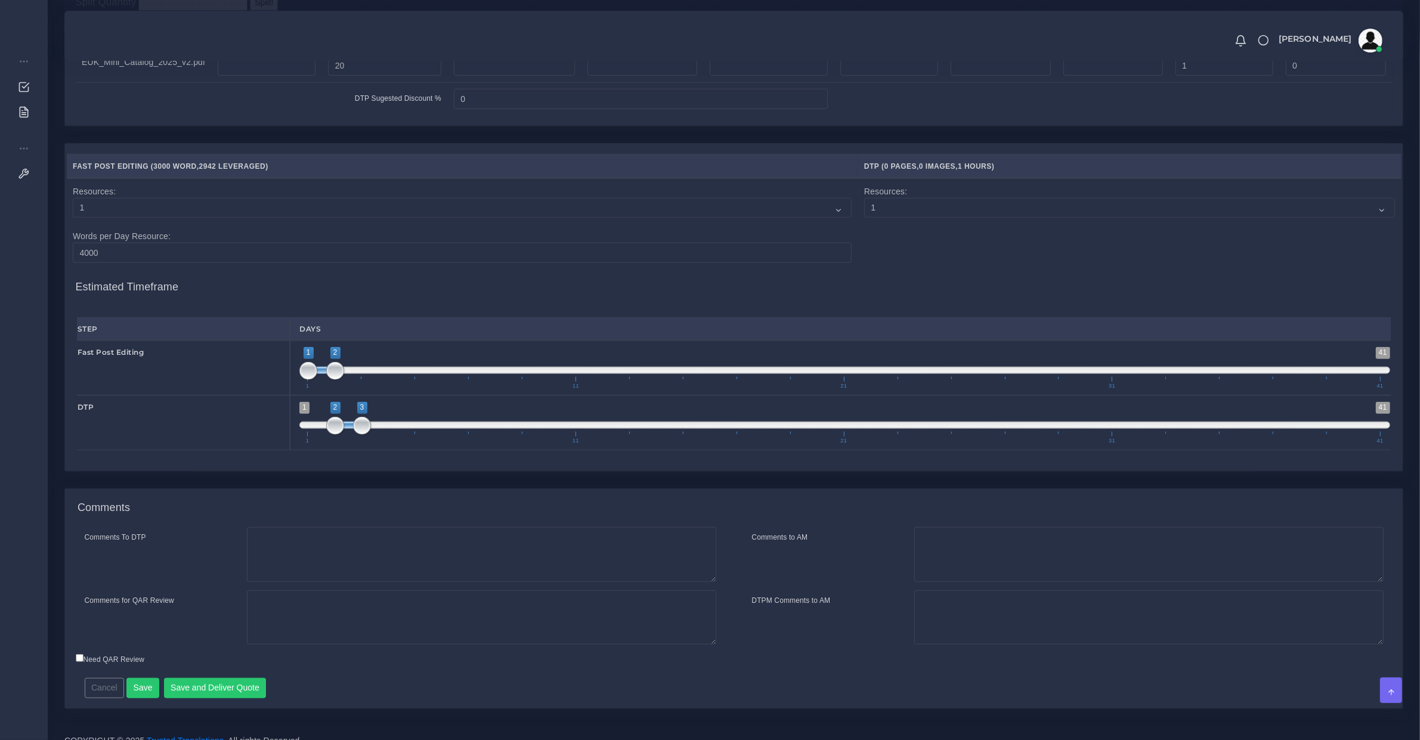
click at [362, 429] on span at bounding box center [348, 425] width 27 height 7
click at [243, 698] on button "Save and Deliver Quote" at bounding box center [215, 688] width 103 height 20
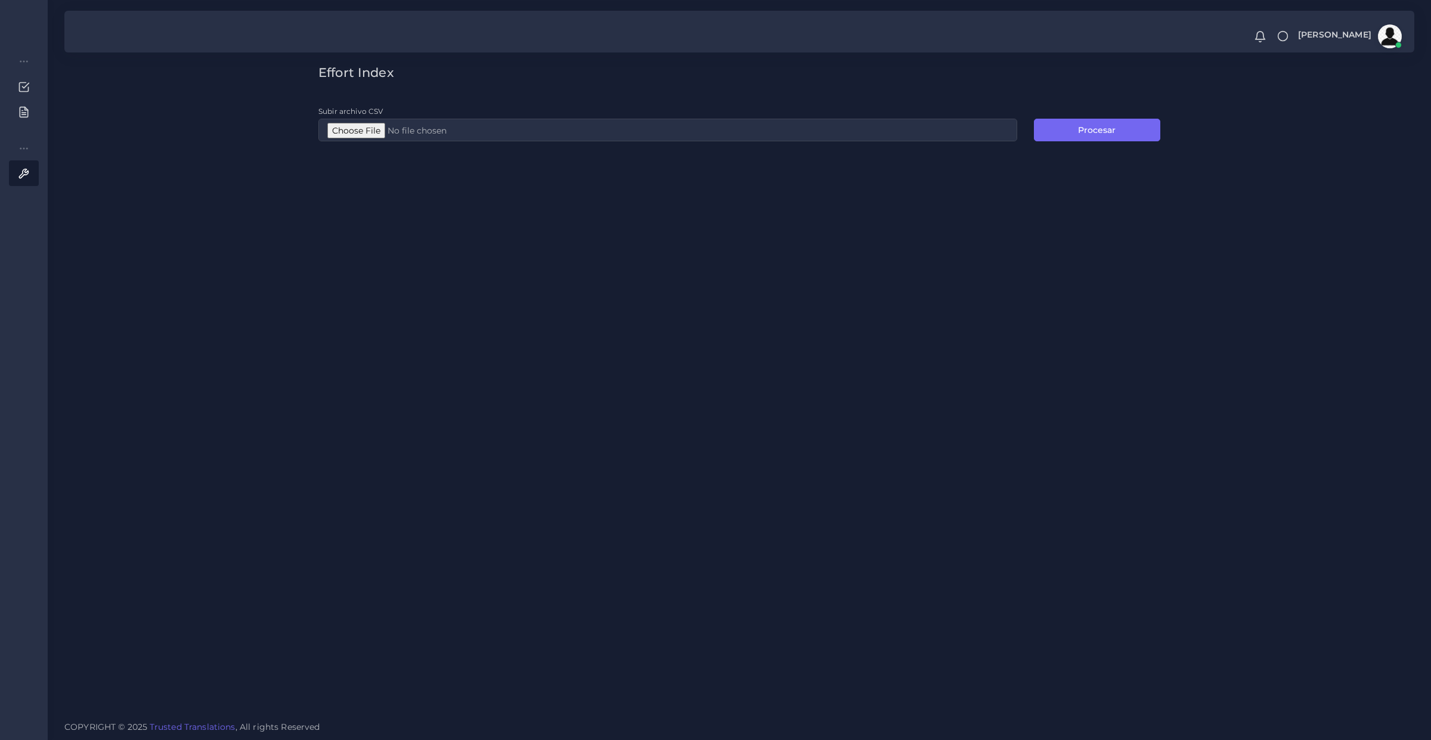
click at [1109, 117] on div "Procesar" at bounding box center [1097, 123] width 143 height 36
click at [686, 134] on input "Subir archivo CSV" at bounding box center [667, 130] width 699 height 23
type input "C:\fakepath\EI.csv"
click at [1082, 135] on button "Procesar" at bounding box center [1097, 130] width 126 height 23
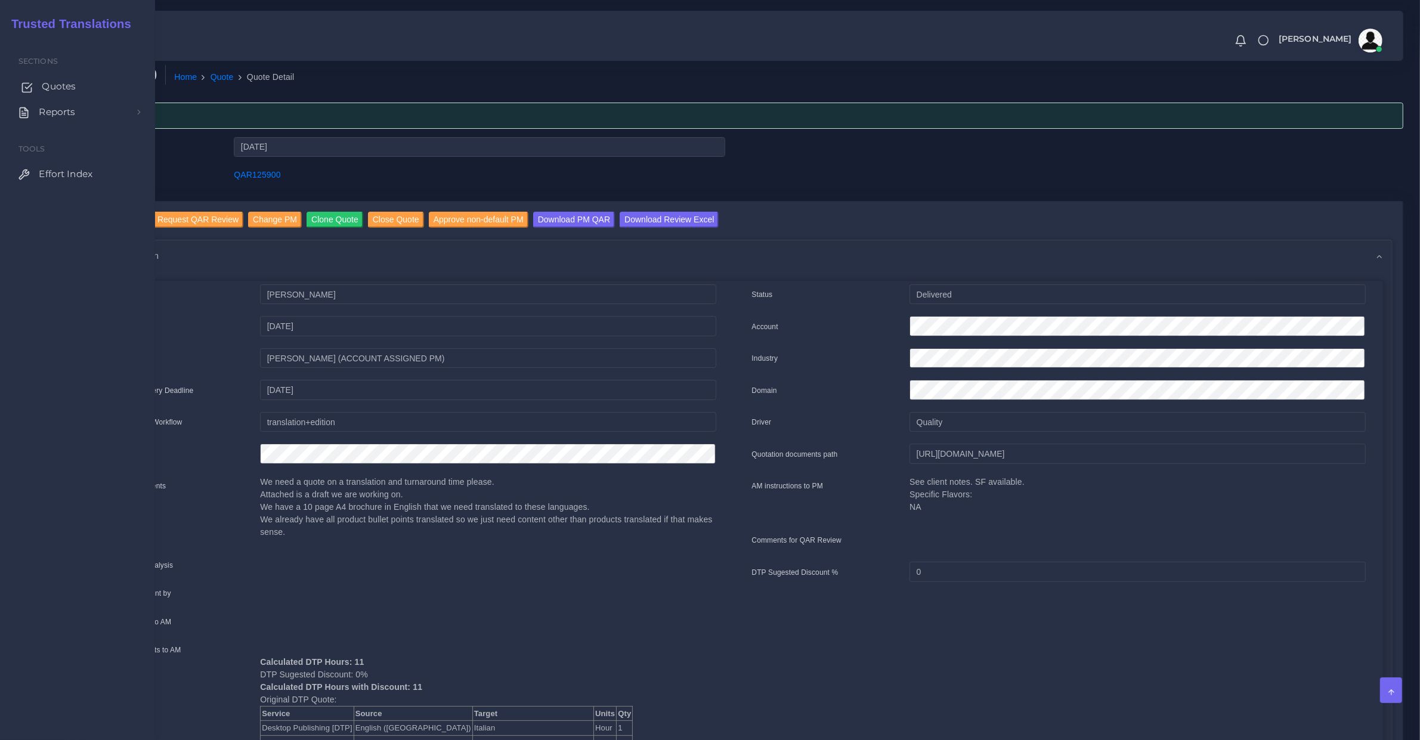
click at [36, 86] on link "Quotes" at bounding box center [77, 86] width 137 height 25
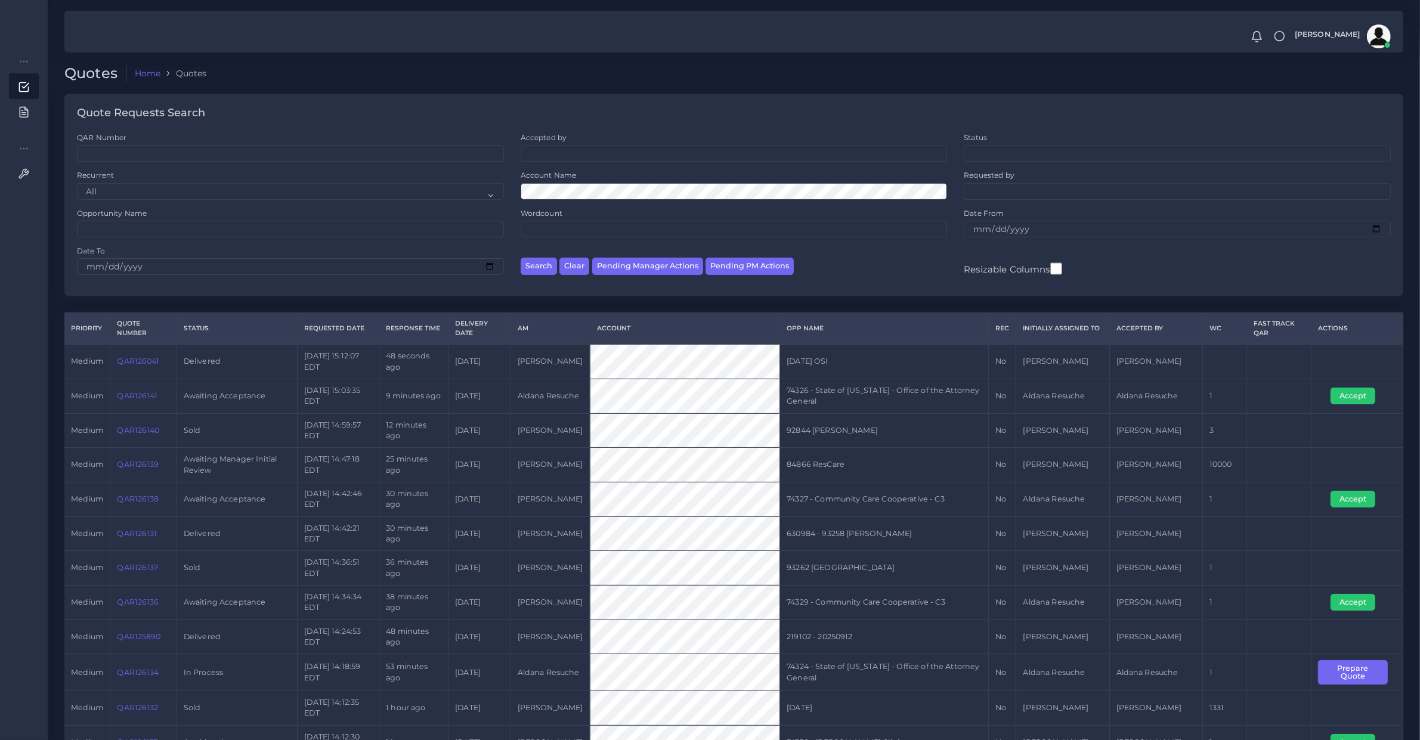
click at [740, 252] on div "Search Clear Pending Manager Actions Pending PM Actions" at bounding box center [734, 265] width 444 height 38
click at [742, 258] on button "Pending PM Actions" at bounding box center [749, 266] width 88 height 17
select select "awaiting_acceptance"
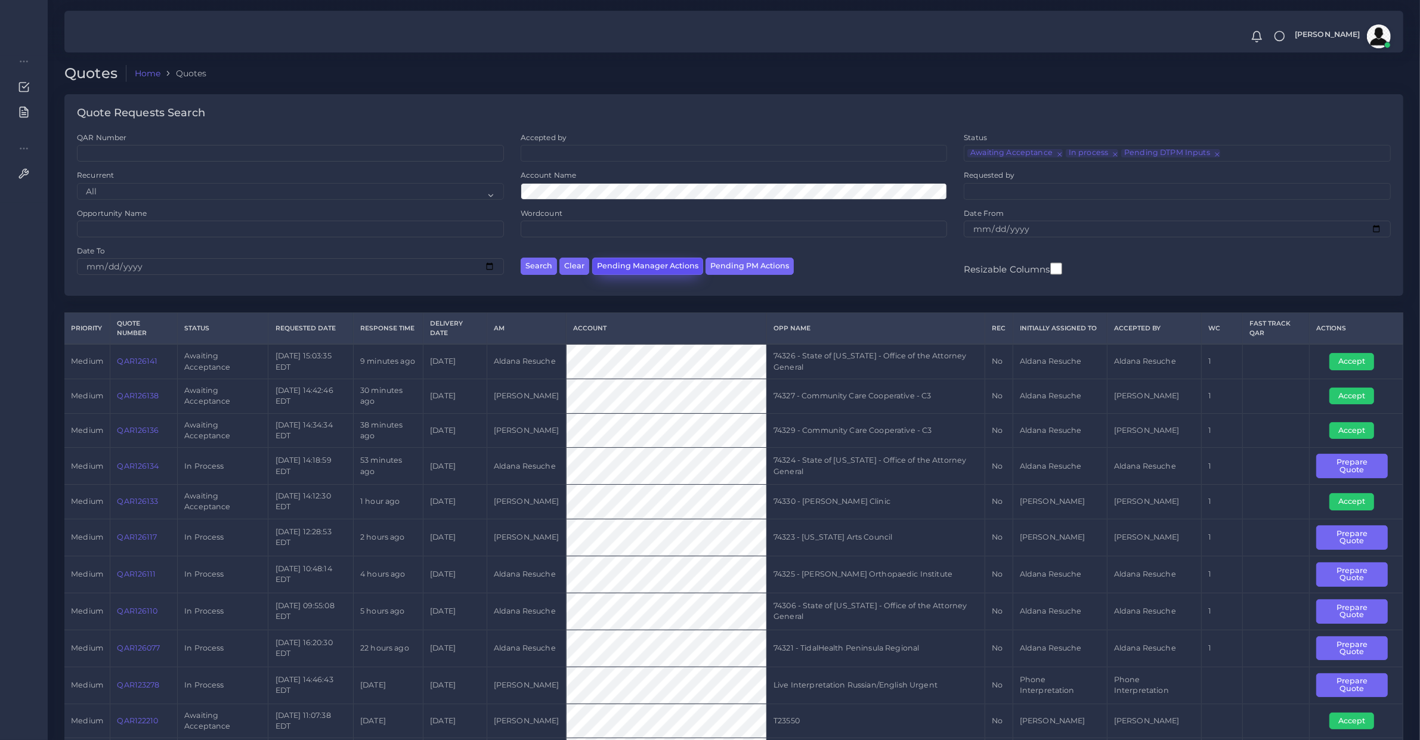
click at [668, 270] on button "Pending Manager Actions" at bounding box center [647, 266] width 111 height 17
select select "awaiting_manager_initial_review"
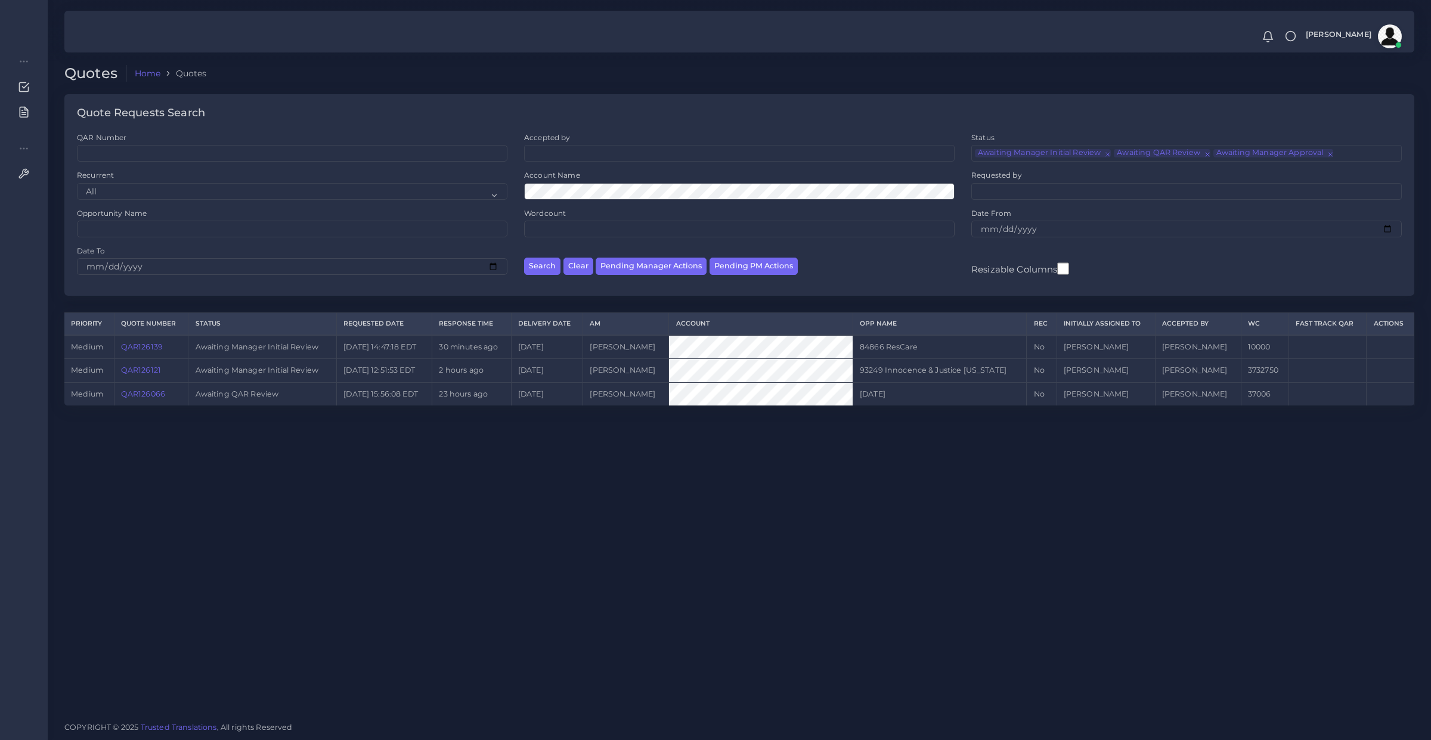
click at [148, 352] on td "QAR126139" at bounding box center [151, 347] width 75 height 24
copy link "QAR126139"
drag, startPoint x: 142, startPoint y: 341, endPoint x: 126, endPoint y: 339, distance: 16.3
click at [142, 342] on link "QAR126139" at bounding box center [142, 346] width 42 height 9
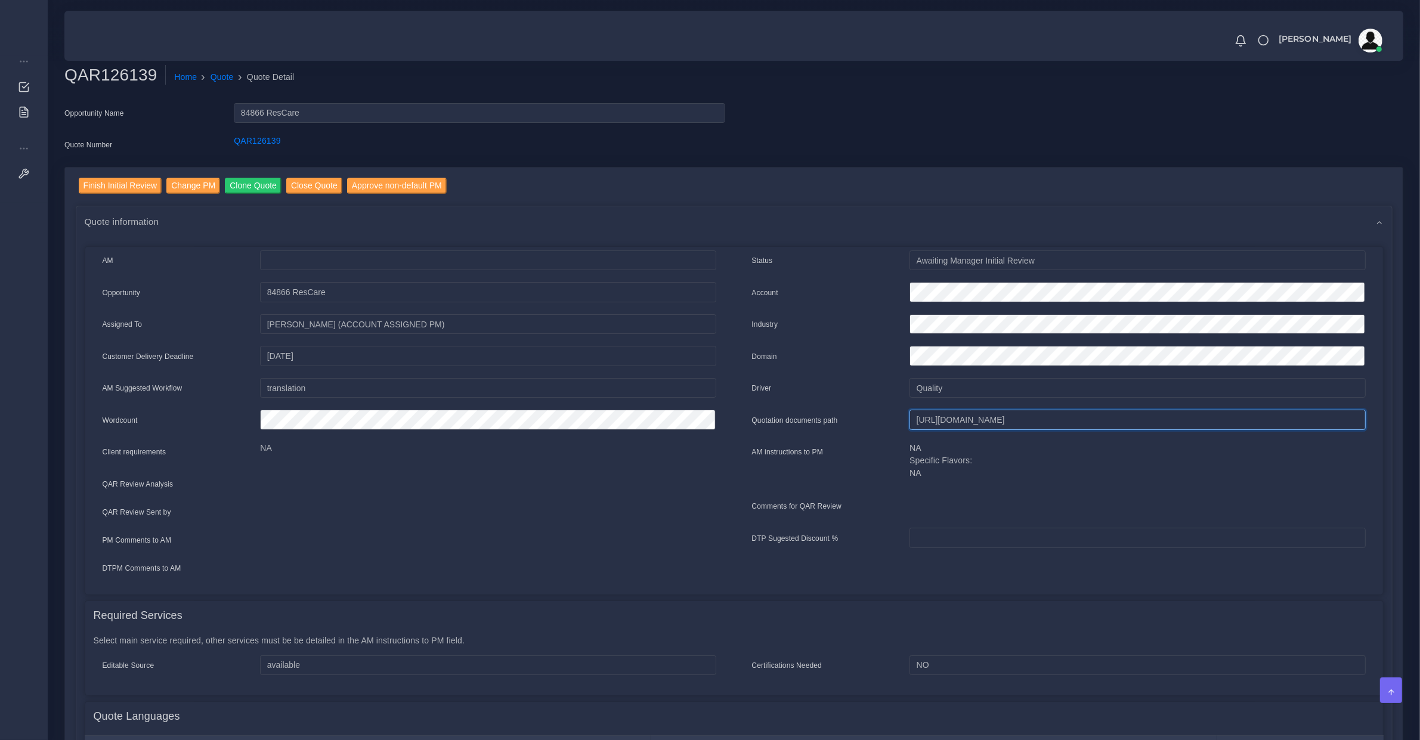
click at [946, 414] on input "https://workdrive.zoho.com/fgoh3e43b1a1fe2124b65bedd7c3c51a0e040/teams/fgoh3e43…" at bounding box center [1137, 420] width 456 height 20
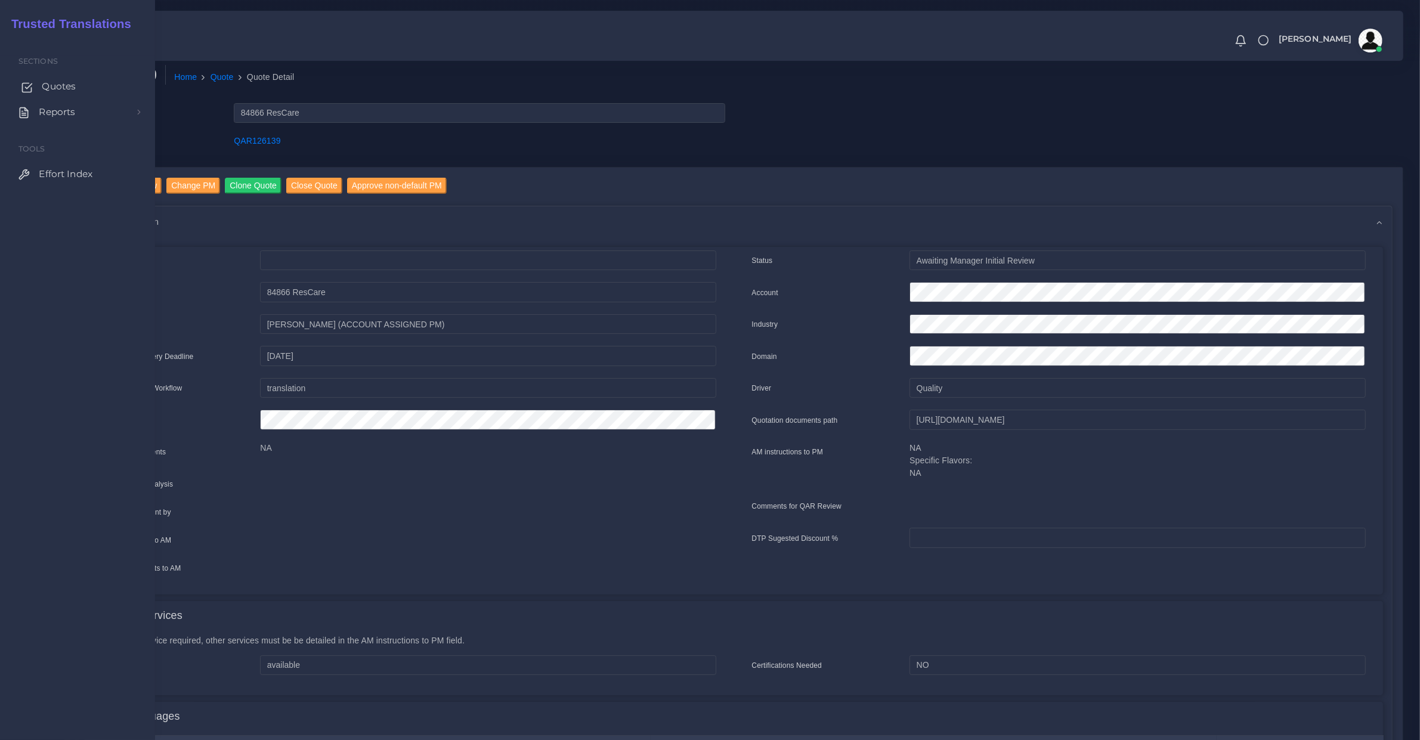
click at [63, 88] on span "Quotes" at bounding box center [59, 86] width 34 height 13
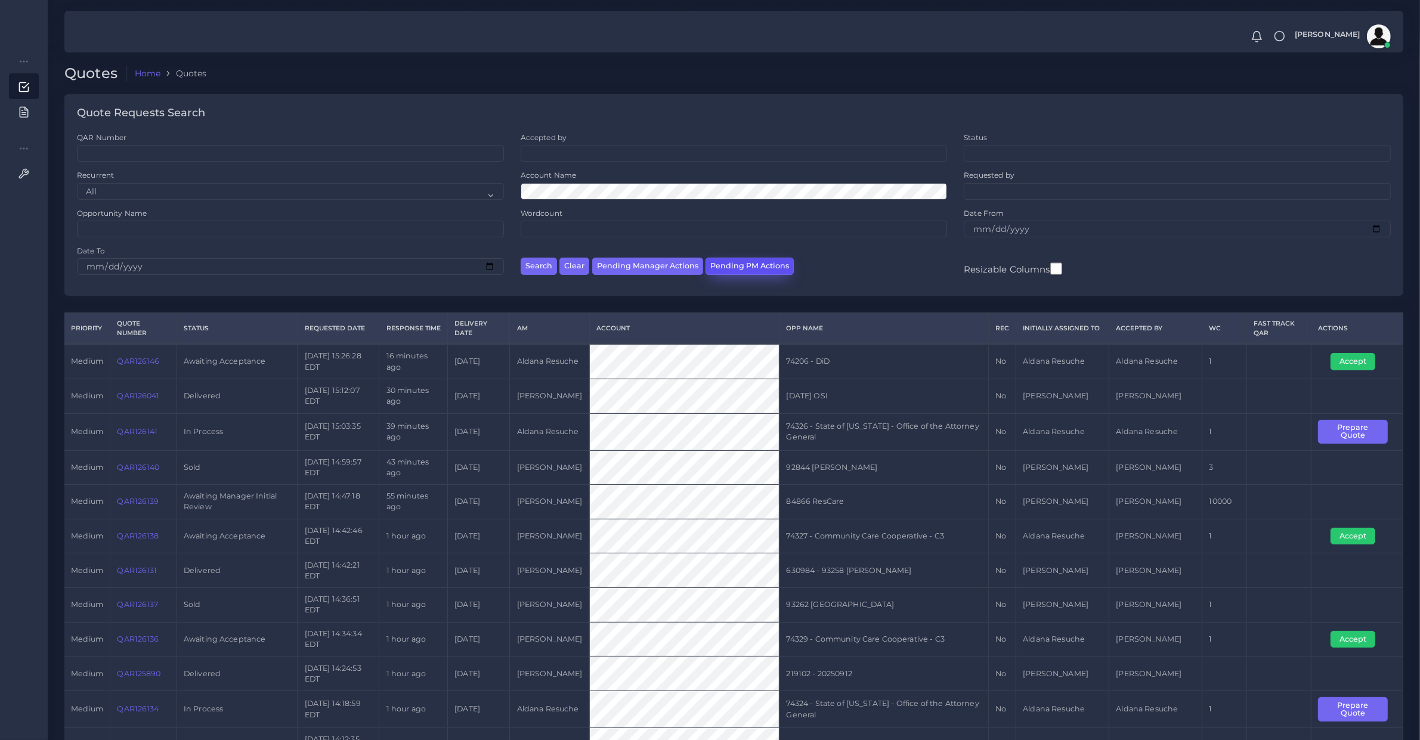
click at [770, 273] on button "Pending PM Actions" at bounding box center [749, 266] width 88 height 17
select select "awaiting_acceptance"
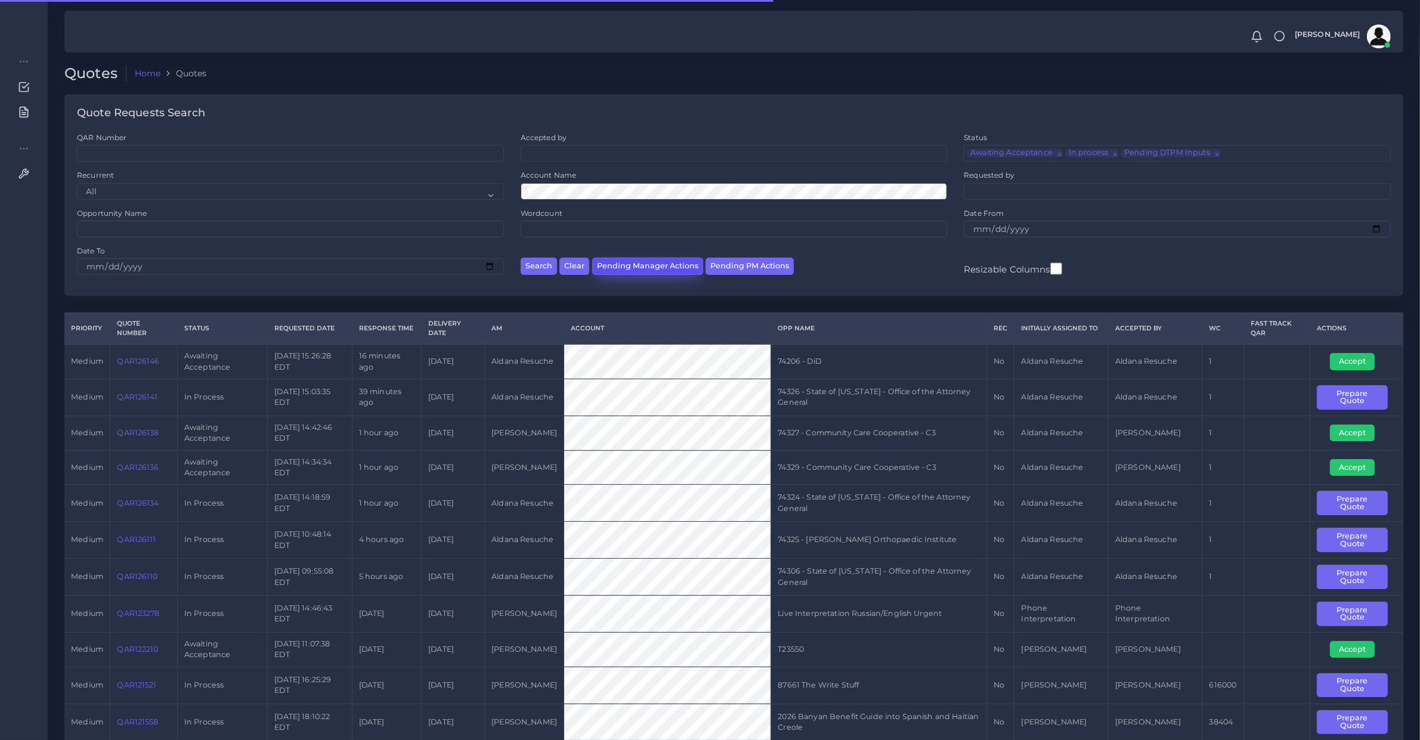
click at [653, 265] on button "Pending Manager Actions" at bounding box center [647, 266] width 111 height 17
select select "awaiting_manager_initial_review"
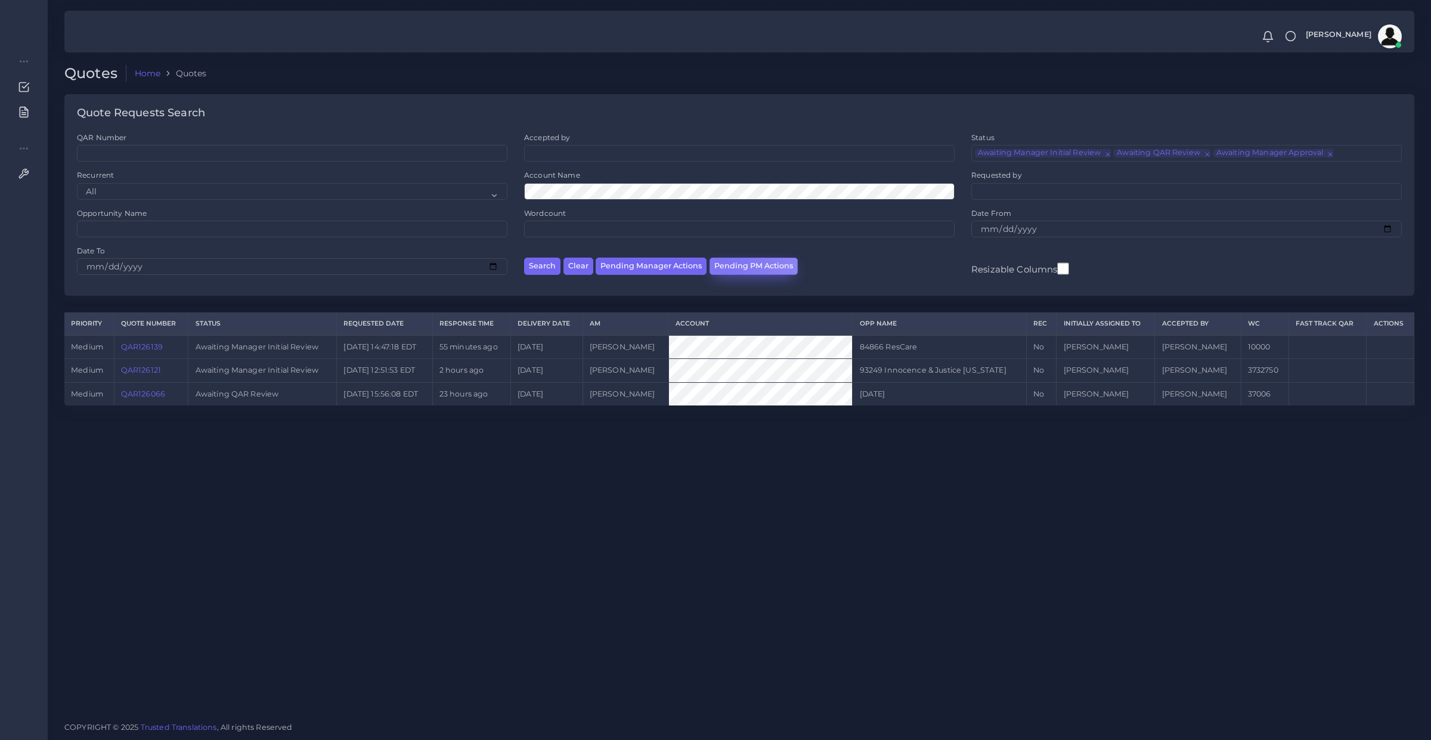
click at [723, 259] on button "Pending PM Actions" at bounding box center [754, 266] width 88 height 17
select select "awaiting_acceptance"
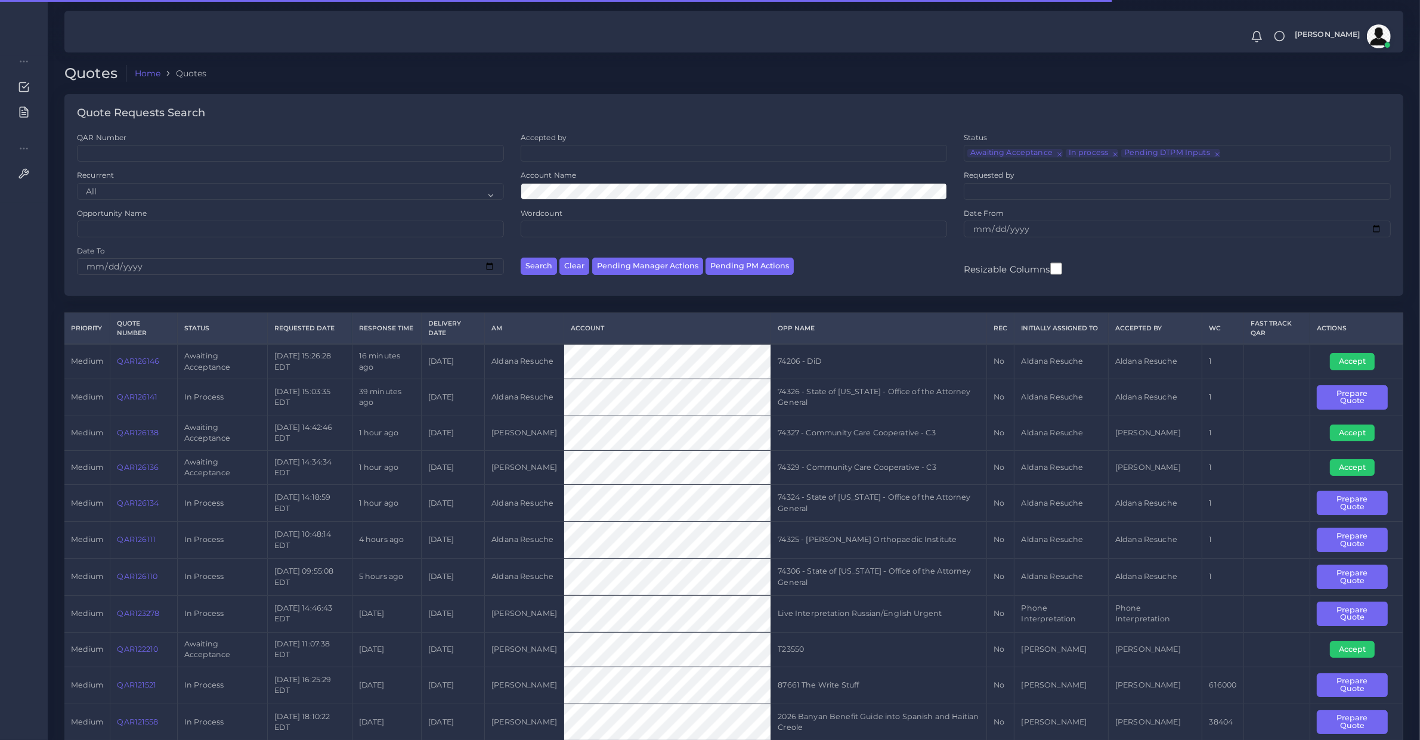
scroll to position [124, 0]
